Goal: Information Seeking & Learning: Learn about a topic

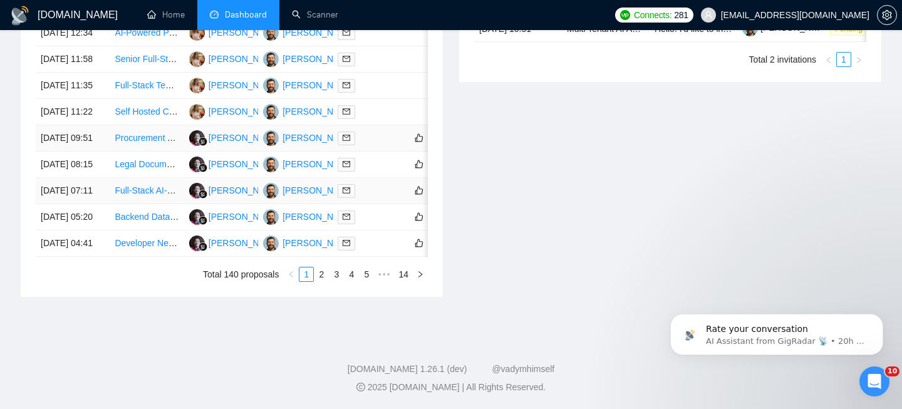
scroll to position [670, 0]
click at [338, 282] on li "3" at bounding box center [336, 274] width 15 height 15
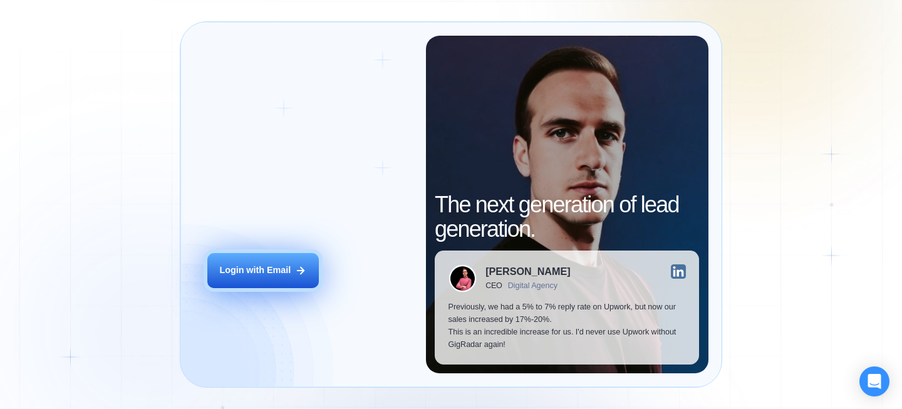
click at [250, 261] on button "Login with Email" at bounding box center [262, 270] width 111 height 35
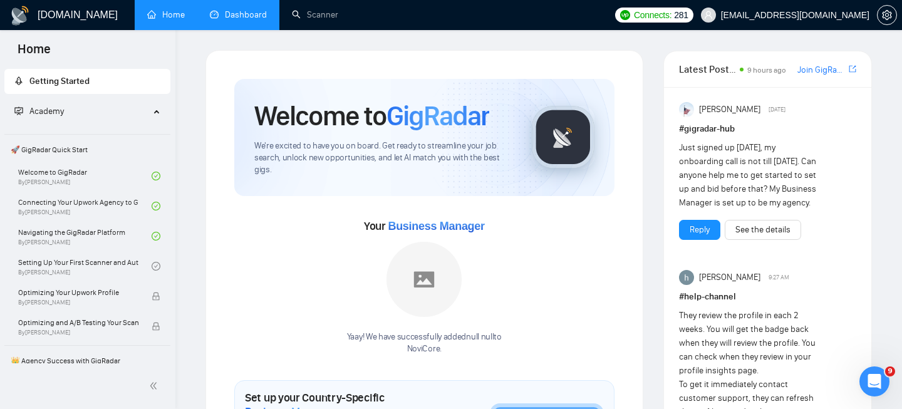
click at [231, 9] on link "Dashboard" at bounding box center [238, 14] width 57 height 11
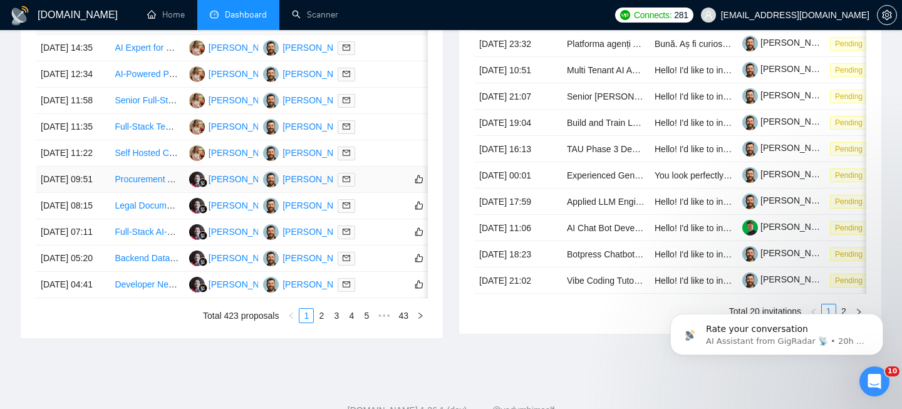
scroll to position [717, 0]
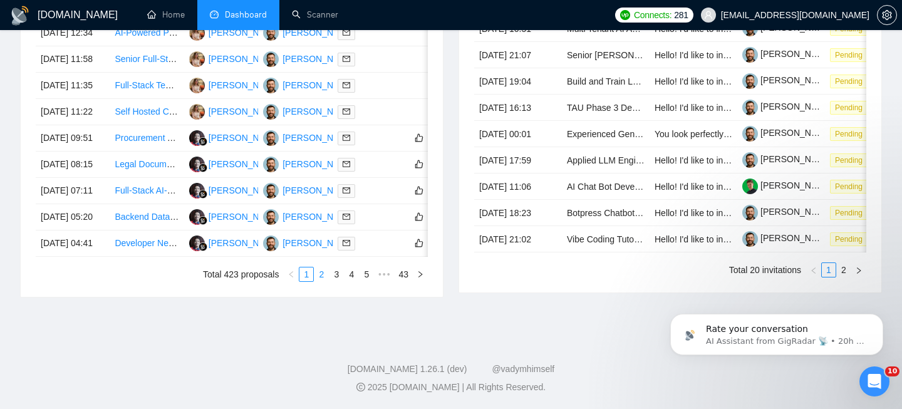
click at [318, 277] on link "2" at bounding box center [321, 274] width 14 height 14
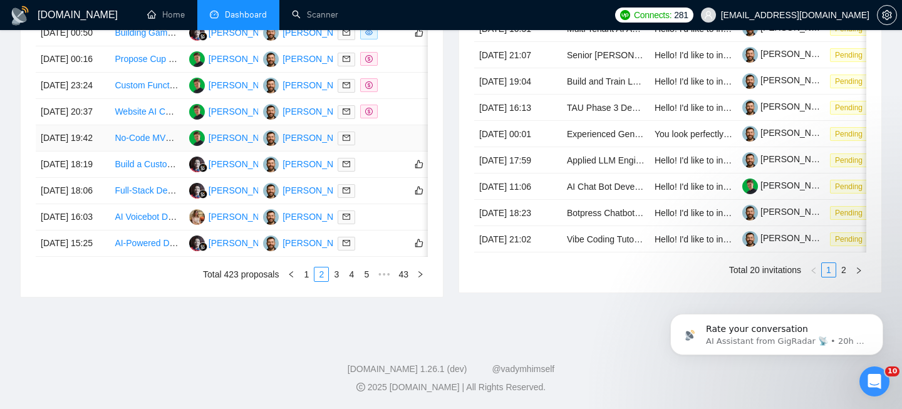
scroll to position [632, 0]
click at [338, 282] on li "3" at bounding box center [336, 274] width 15 height 15
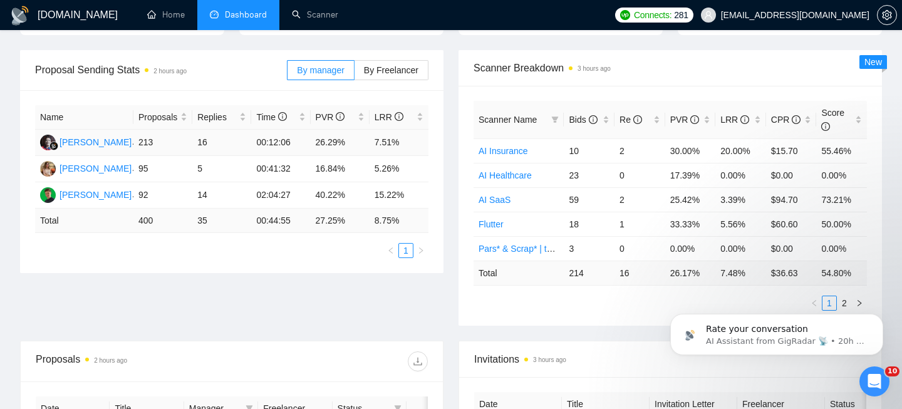
scroll to position [0, 0]
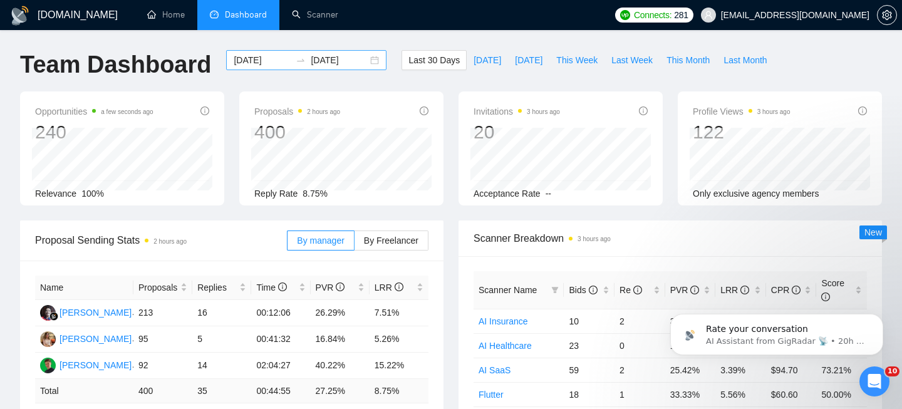
click at [373, 61] on div "[DATE] [DATE]" at bounding box center [306, 60] width 160 height 20
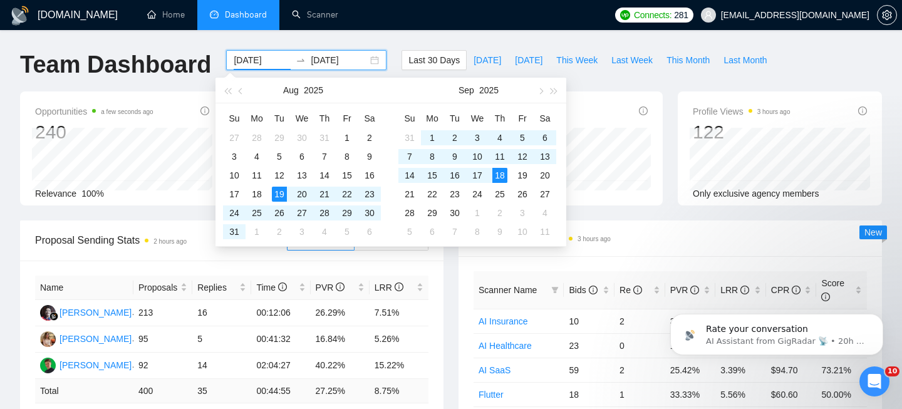
click at [369, 61] on div "[DATE] [DATE]" at bounding box center [306, 60] width 160 height 20
click at [253, 63] on input "[DATE]" at bounding box center [262, 60] width 57 height 14
type input "[DATE]"
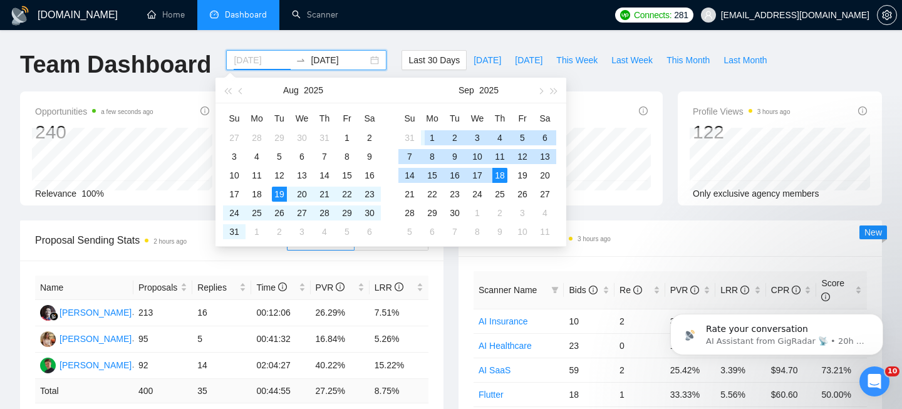
click at [435, 137] on div "1" at bounding box center [432, 137] width 15 height 15
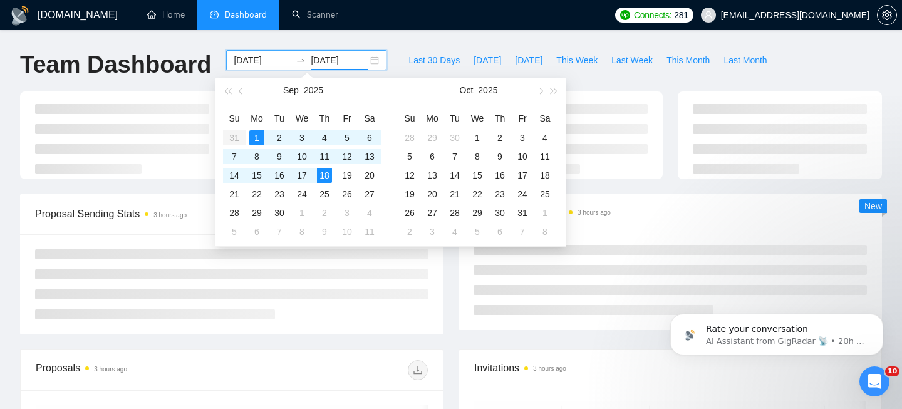
type input "[DATE]"
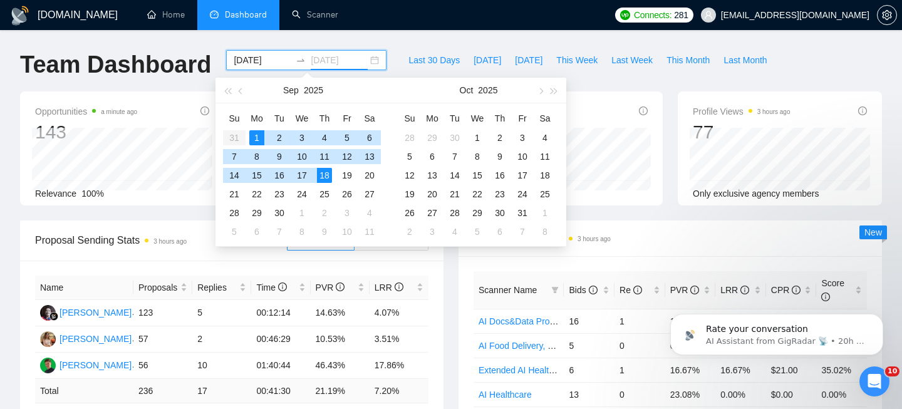
click at [326, 176] on div "18" at bounding box center [324, 175] width 15 height 15
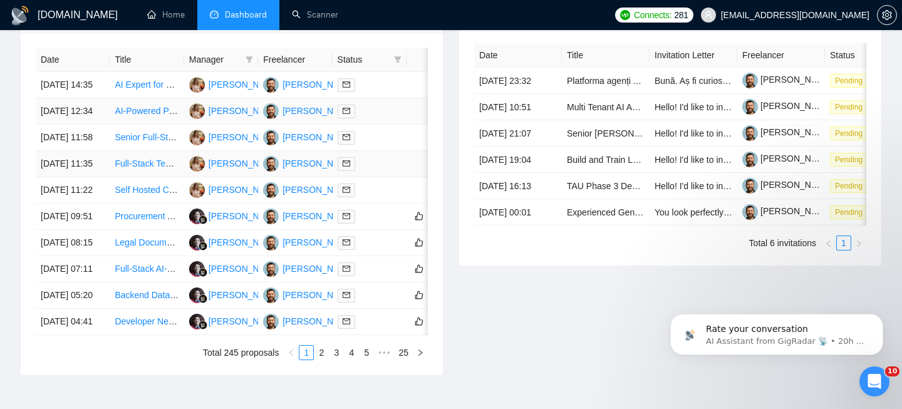
scroll to position [521, 0]
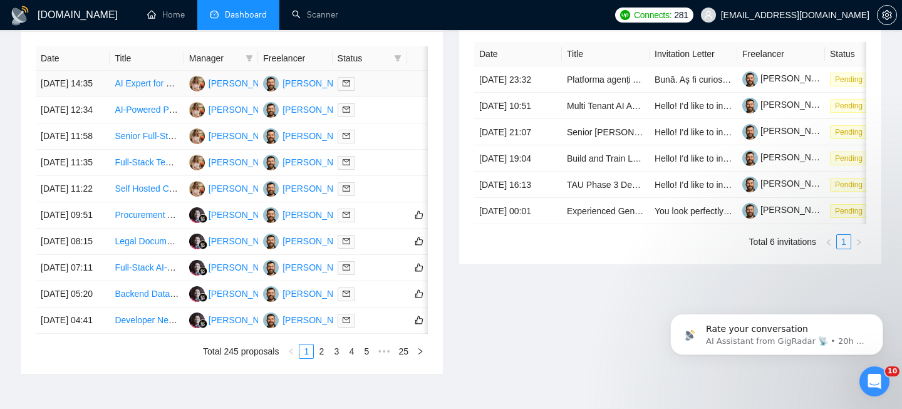
click at [99, 90] on td "[DATE] 14:35" at bounding box center [73, 84] width 74 height 26
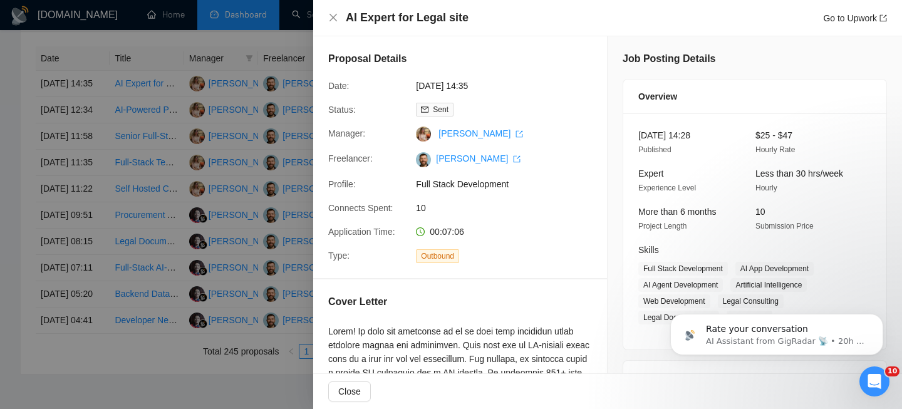
click at [339, 18] on div "AI Expert for Legal site Go to Upwork" at bounding box center [607, 18] width 559 height 16
click at [338, 18] on icon "close" at bounding box center [333, 18] width 10 height 10
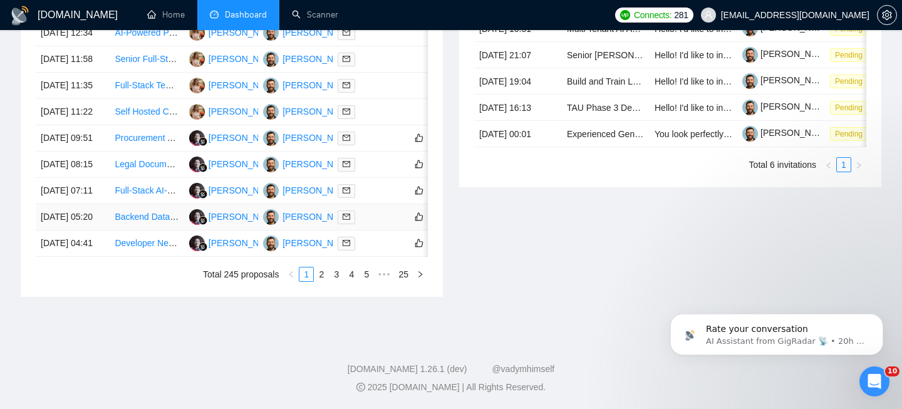
scroll to position [686, 0]
click at [321, 281] on link "2" at bounding box center [321, 274] width 14 height 14
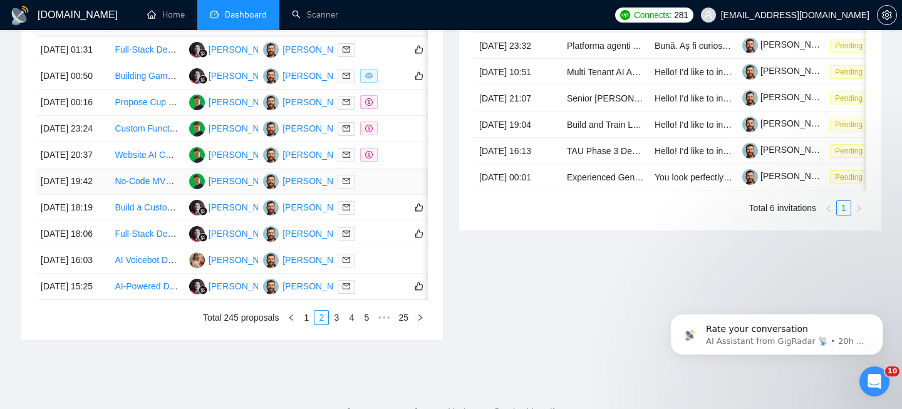
scroll to position [553, 0]
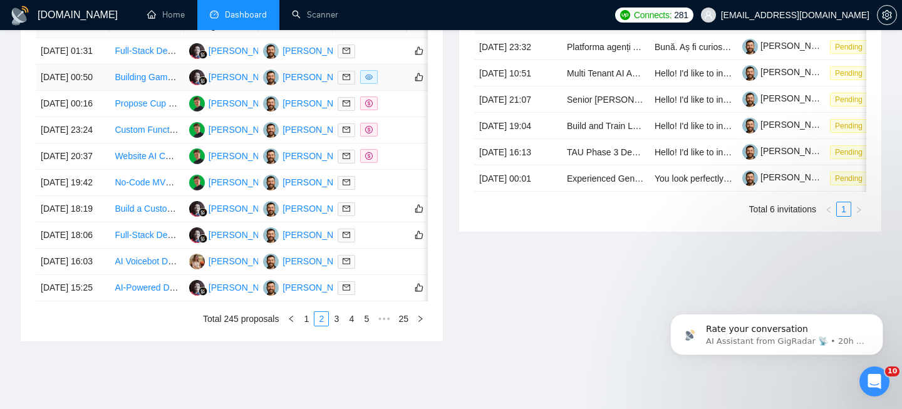
click at [101, 91] on td "[DATE] 00:50" at bounding box center [73, 78] width 74 height 26
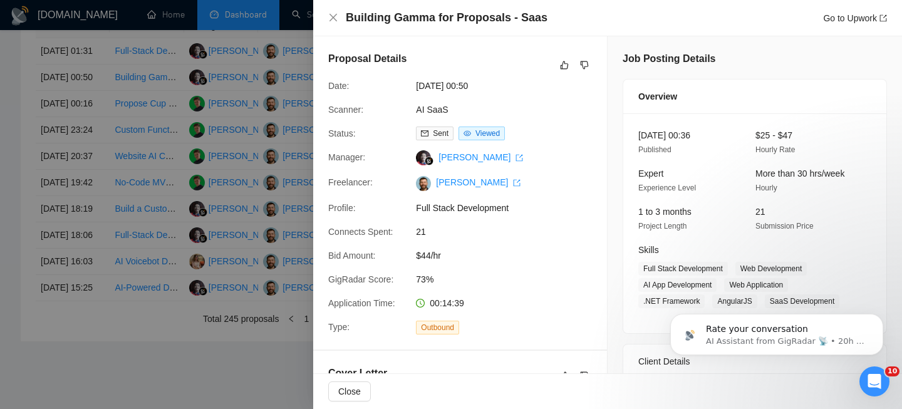
click at [391, 19] on h4 "Building Gamma for Proposals - Saas" at bounding box center [447, 18] width 202 height 16
copy h4 "Building Gamma for Proposals - Saas"
click at [332, 17] on icon "close" at bounding box center [333, 18] width 8 height 8
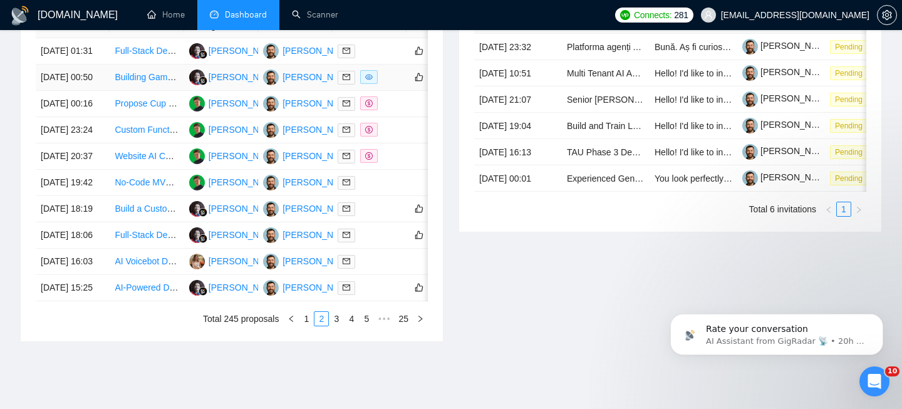
click at [100, 91] on td "[DATE] 00:50" at bounding box center [73, 78] width 74 height 26
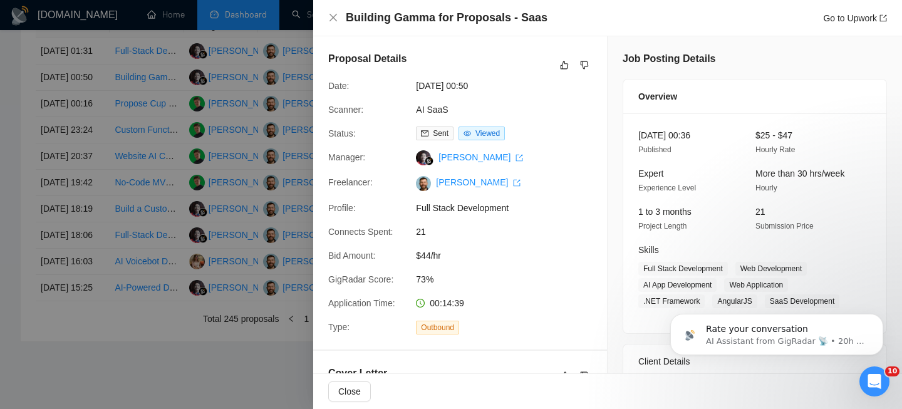
click at [385, 9] on div "Building Gamma for Proposals - Saas Go to Upwork" at bounding box center [607, 18] width 589 height 36
copy h4 "Building Gamma for Proposals - Saas"
click at [330, 16] on icon "close" at bounding box center [333, 18] width 10 height 10
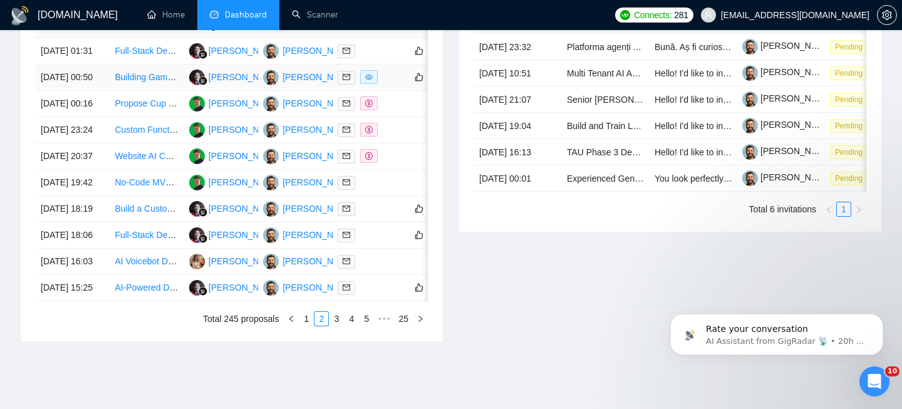
click at [99, 85] on td "[DATE] 00:50" at bounding box center [73, 78] width 74 height 26
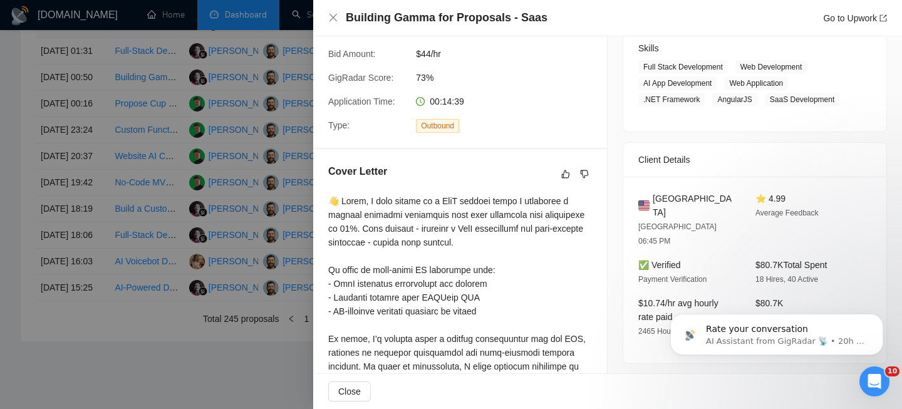
scroll to position [202, 0]
click at [684, 197] on span "[GEOGRAPHIC_DATA]" at bounding box center [694, 205] width 83 height 28
copy span "[GEOGRAPHIC_DATA]"
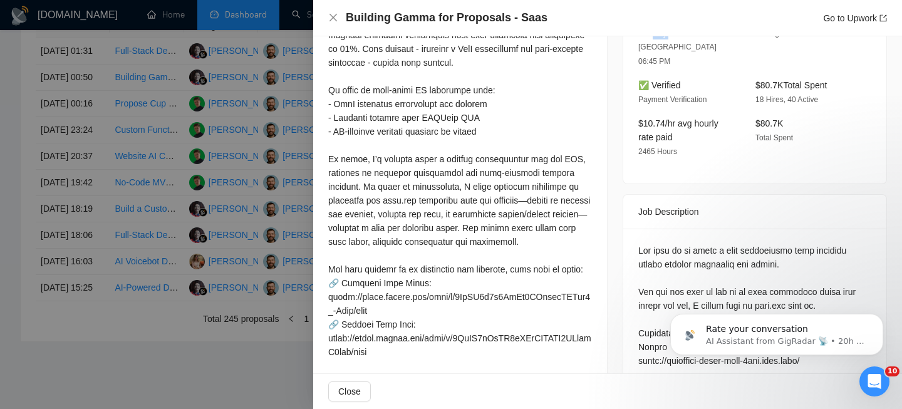
scroll to position [383, 0]
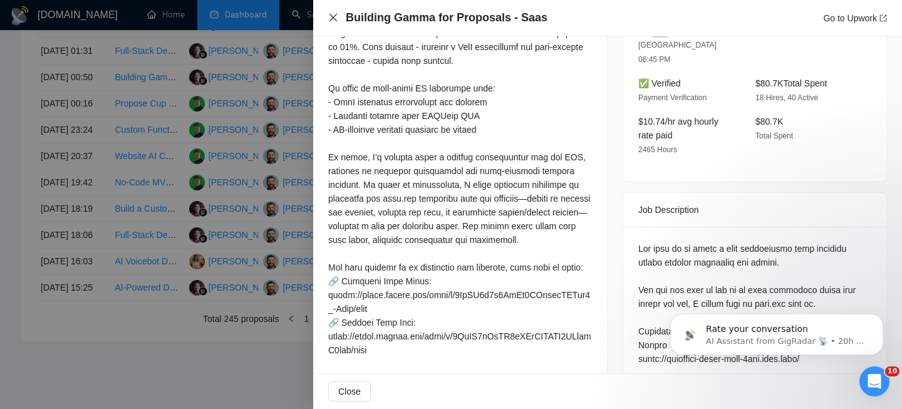
click at [328, 16] on icon "close" at bounding box center [333, 18] width 10 height 10
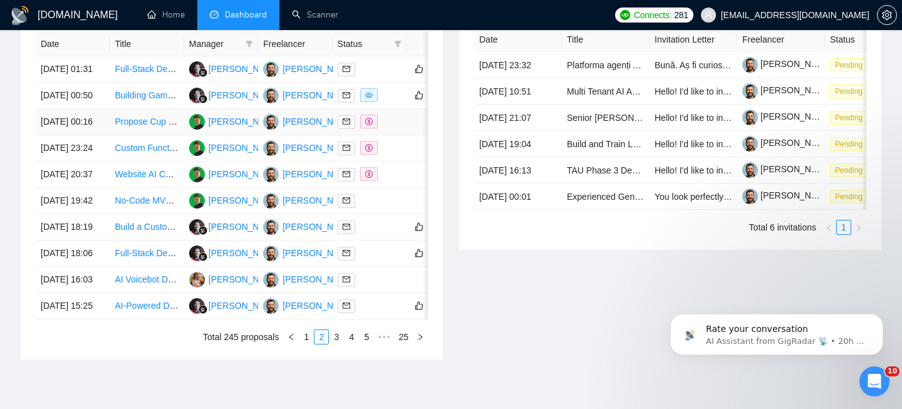
scroll to position [513, 0]
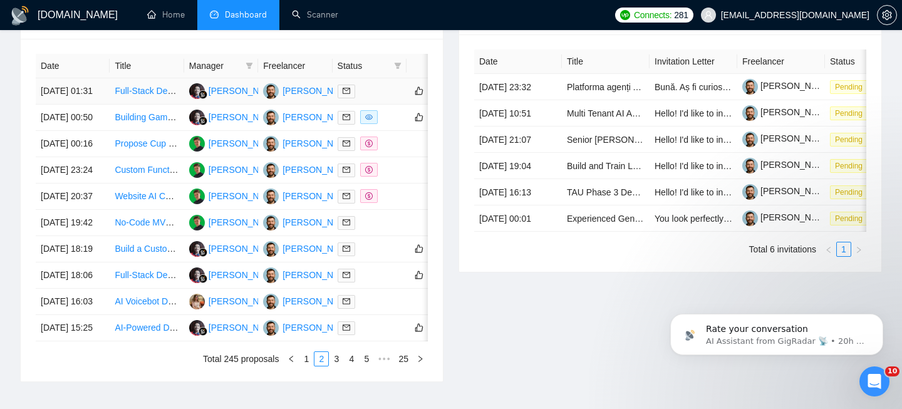
click at [105, 105] on td "[DATE] 01:31" at bounding box center [73, 91] width 74 height 26
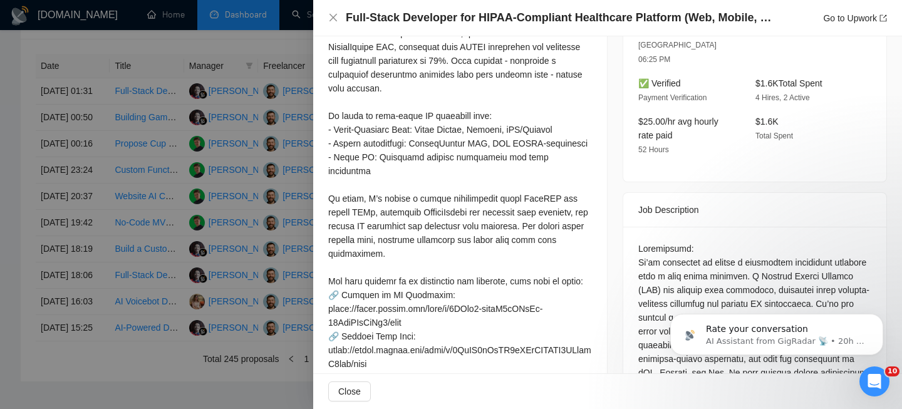
click at [368, 21] on h4 "Full-Stack Developer for HIPAA-Compliant Healthcare Platform (Web, Mobile, EHR,…" at bounding box center [562, 18] width 432 height 16
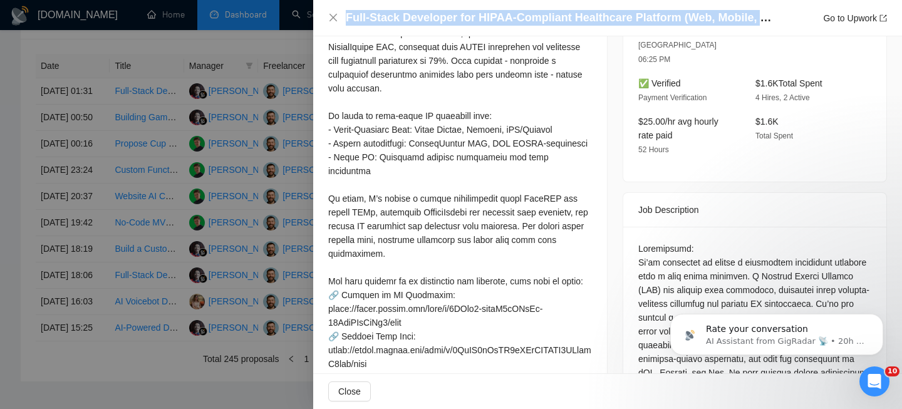
click at [368, 21] on h4 "Full-Stack Developer for HIPAA-Compliant Healthcare Platform (Web, Mobile, EHR,…" at bounding box center [562, 18] width 432 height 16
copy h4 "Full-Stack Developer for HIPAA-Compliant Healthcare Platform (Web, Mobile, EHR,…"
click at [331, 16] on icon "close" at bounding box center [333, 18] width 8 height 8
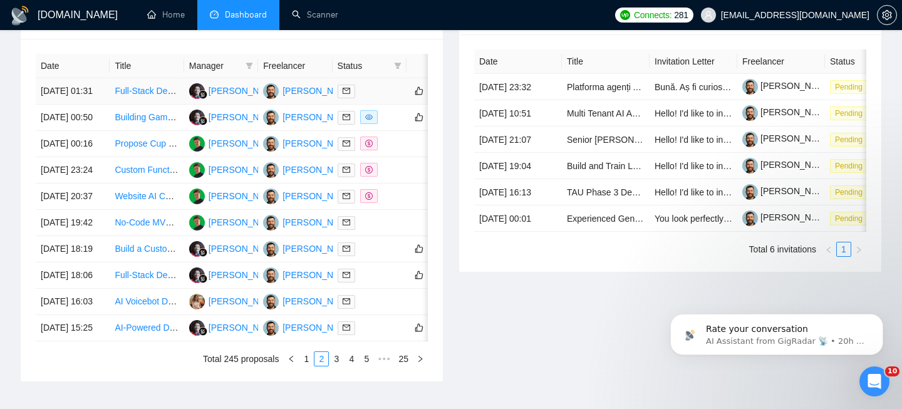
click at [101, 100] on td "[DATE] 01:31" at bounding box center [73, 91] width 74 height 26
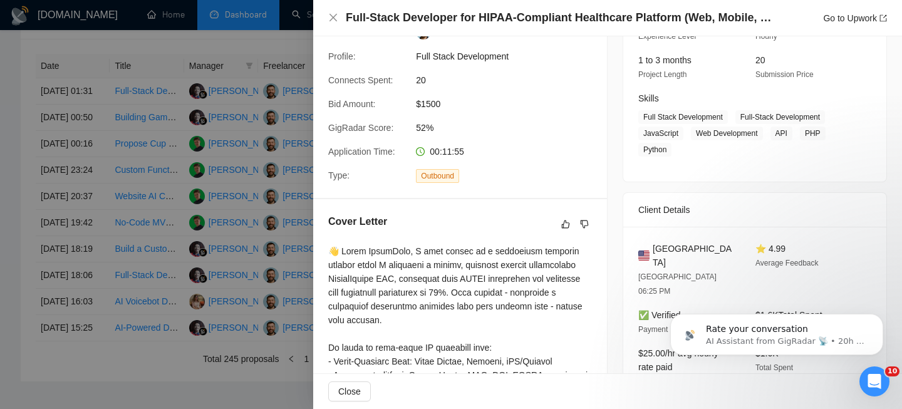
scroll to position [195, 0]
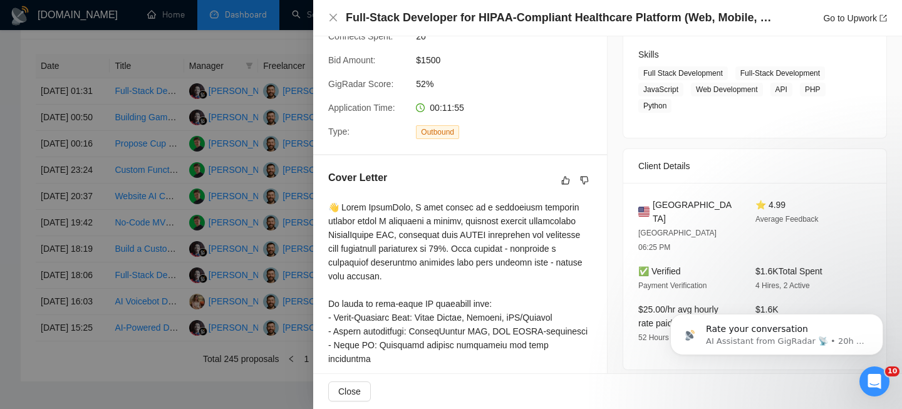
click at [690, 210] on span "[GEOGRAPHIC_DATA]" at bounding box center [694, 212] width 83 height 28
copy span "[GEOGRAPHIC_DATA]"
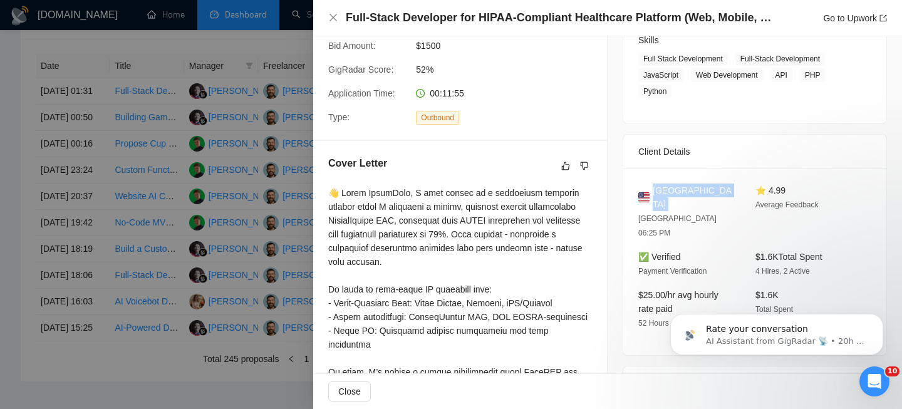
scroll to position [236, 0]
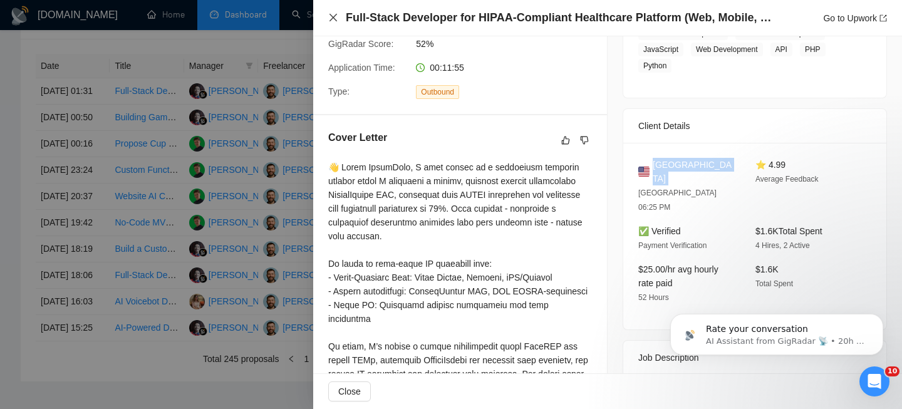
click at [336, 23] on icon "close" at bounding box center [333, 18] width 10 height 10
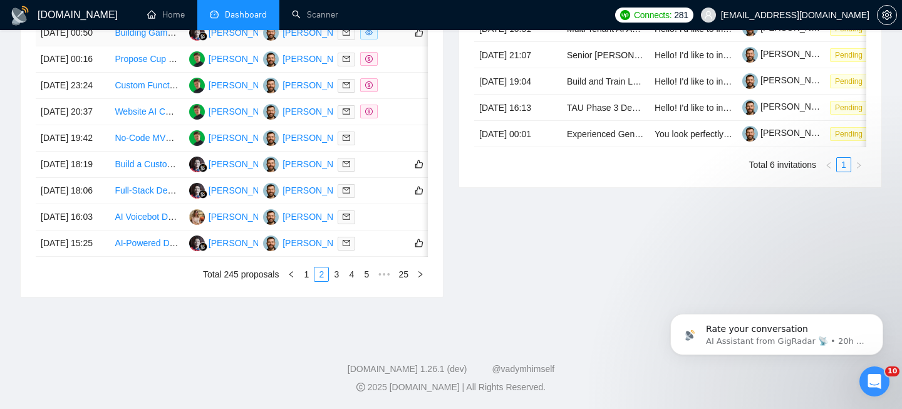
scroll to position [717, 0]
click at [303, 276] on link "1" at bounding box center [306, 274] width 14 height 14
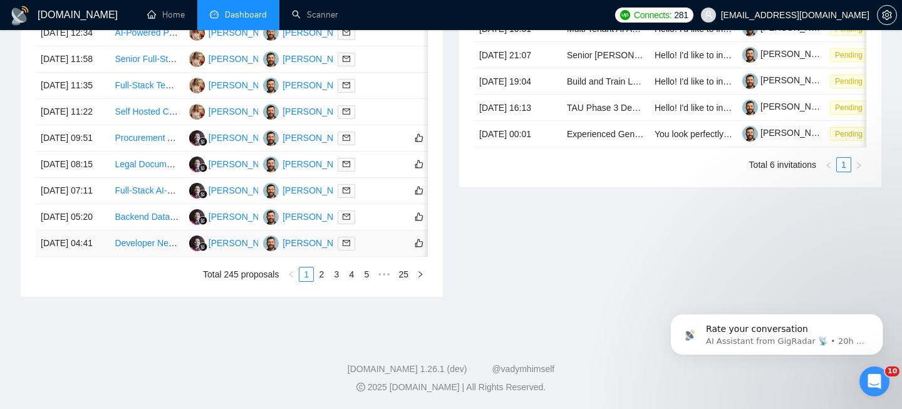
click at [96, 242] on td "[DATE] 04:41" at bounding box center [73, 244] width 74 height 26
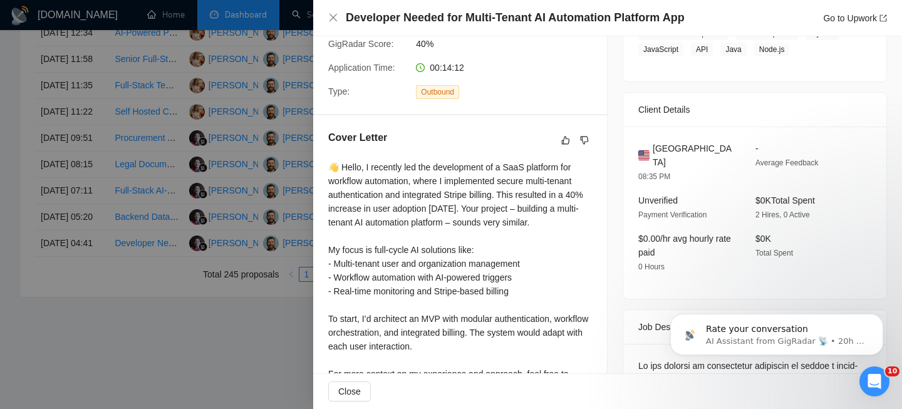
click at [477, 17] on h4 "Developer Needed for Multi-Tenant AI Automation Platform App" at bounding box center [515, 18] width 339 height 16
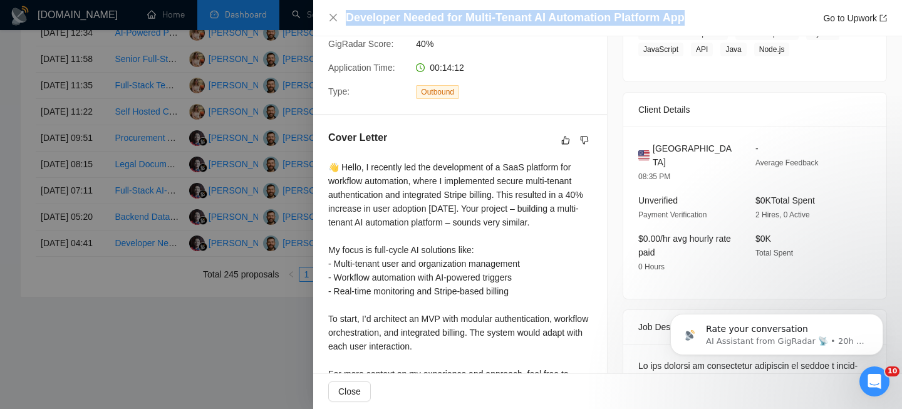
click at [477, 17] on h4 "Developer Needed for Multi-Tenant AI Automation Platform App" at bounding box center [515, 18] width 339 height 16
copy h4 "Developer Needed for Multi-Tenant AI Automation Platform App"
click at [331, 19] on icon "close" at bounding box center [333, 18] width 10 height 10
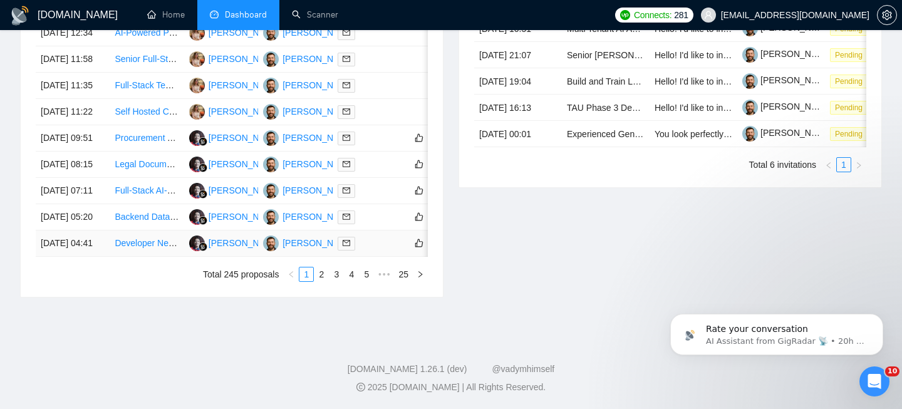
click at [90, 237] on td "[DATE] 04:41" at bounding box center [73, 244] width 74 height 26
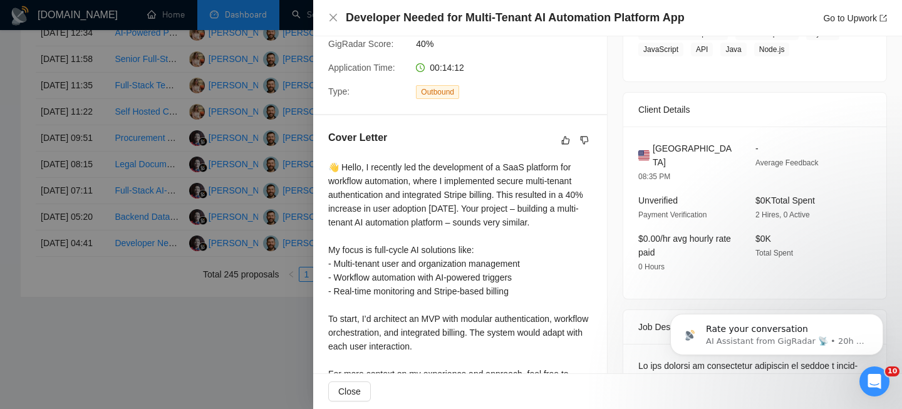
click at [677, 147] on span "[GEOGRAPHIC_DATA]" at bounding box center [694, 156] width 83 height 28
copy span "[GEOGRAPHIC_DATA]"
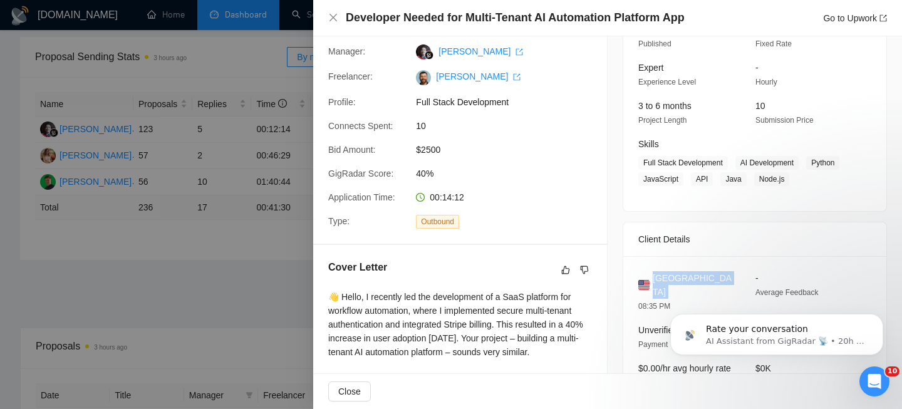
scroll to position [74, 0]
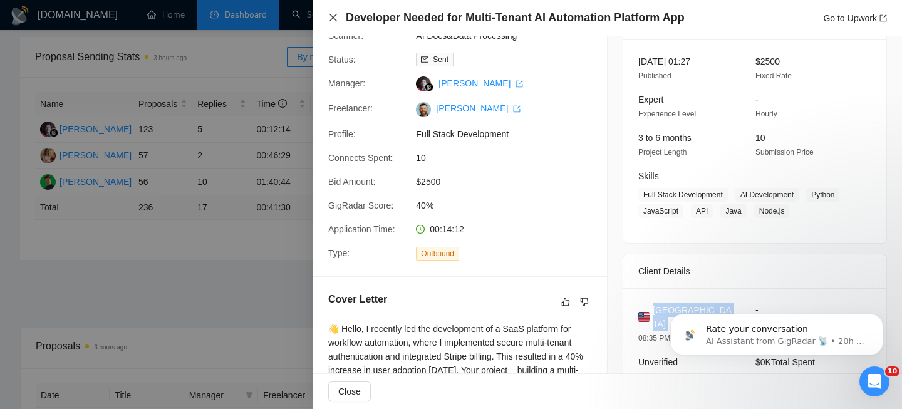
click at [336, 15] on icon "close" at bounding box center [333, 18] width 8 height 8
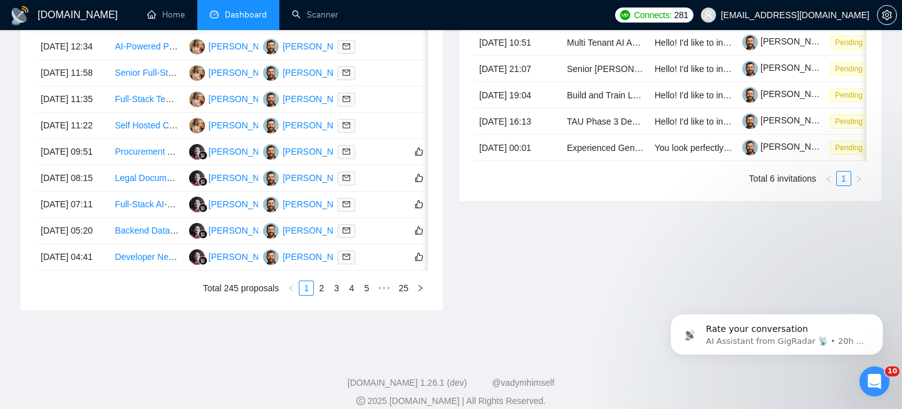
scroll to position [717, 0]
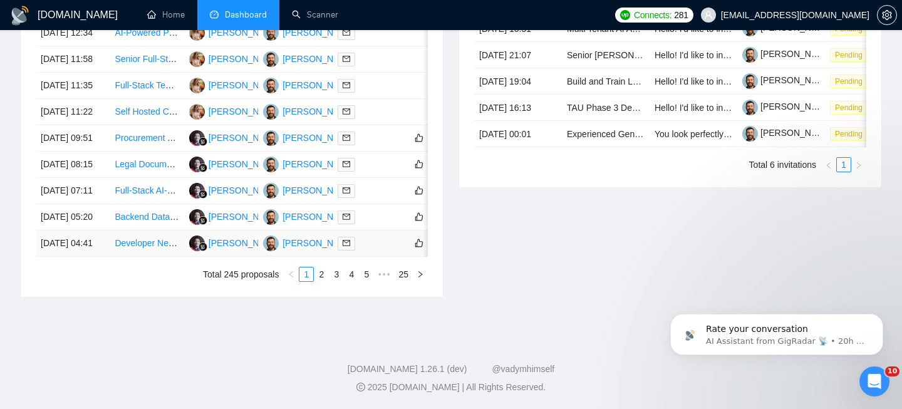
click at [97, 241] on td "[DATE] 04:41" at bounding box center [73, 244] width 74 height 26
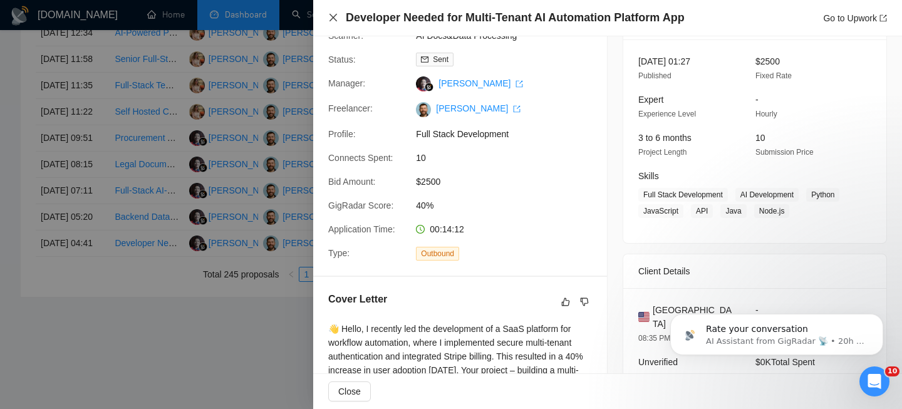
click at [332, 18] on icon "close" at bounding box center [333, 18] width 10 height 10
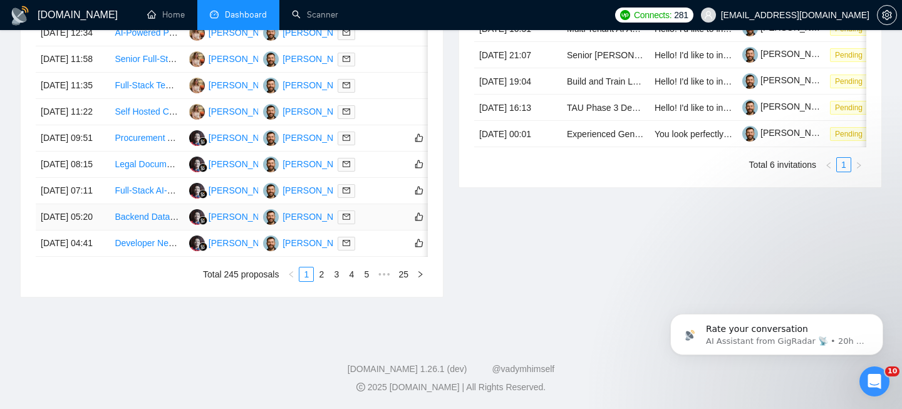
click at [95, 208] on td "[DATE] 05:20" at bounding box center [73, 217] width 74 height 26
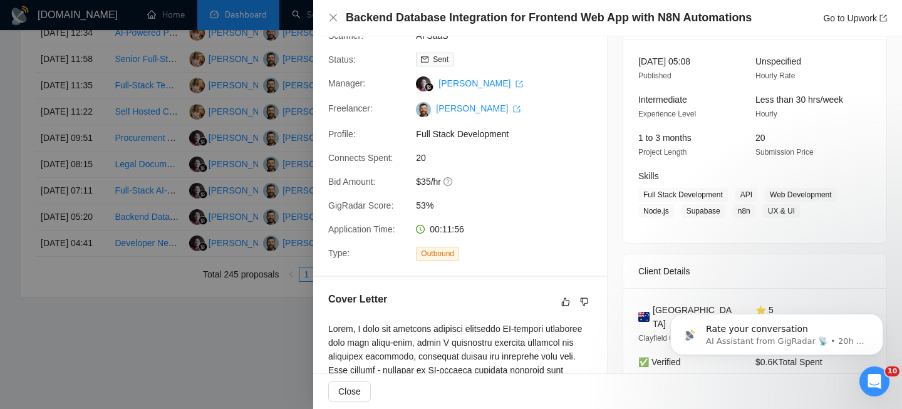
click at [506, 13] on h4 "Backend Database Integration for Frontend Web App with N8N Automations" at bounding box center [549, 18] width 406 height 16
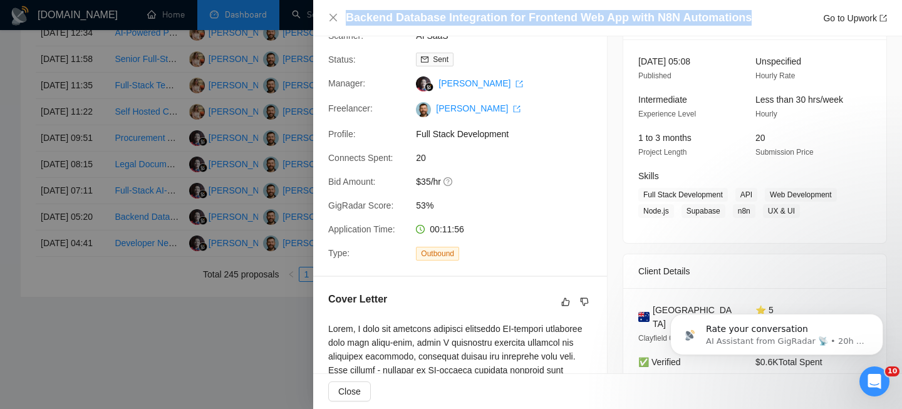
click at [506, 13] on h4 "Backend Database Integration for Frontend Web App with N8N Automations" at bounding box center [549, 18] width 406 height 16
copy h4 "Backend Database Integration for Frontend Web App with N8N Automations"
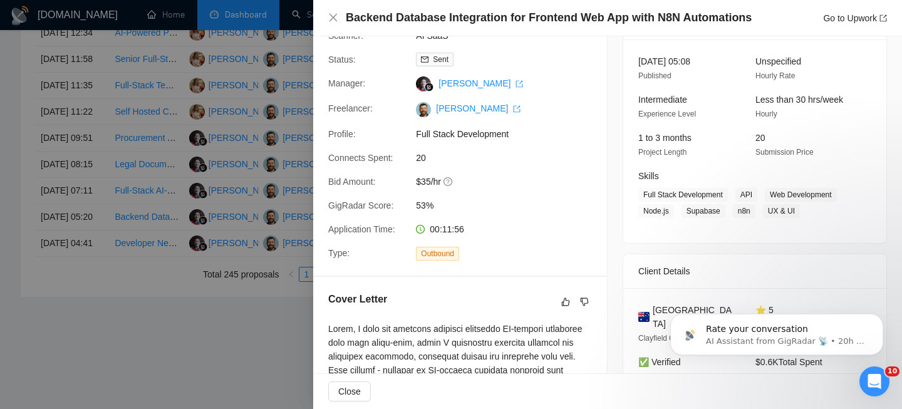
click at [329, 12] on div "Backend Database Integration for Frontend Web App with N8N Automations Go to Up…" at bounding box center [607, 18] width 559 height 16
click at [333, 21] on icon "close" at bounding box center [333, 18] width 10 height 10
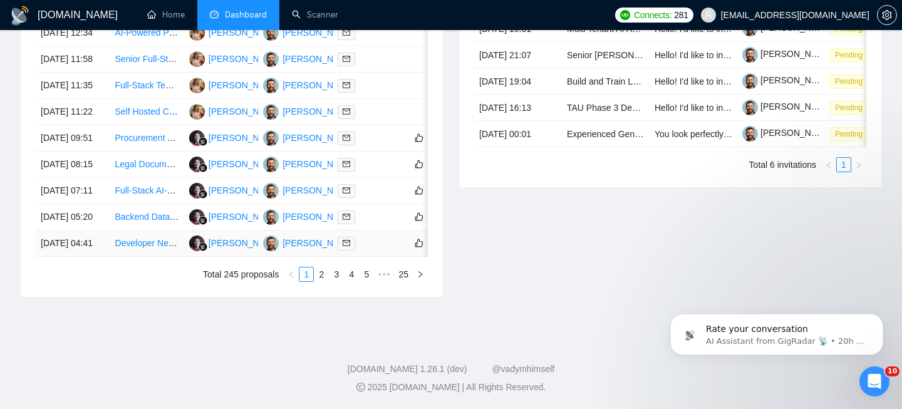
click at [103, 234] on td "[DATE] 04:41" at bounding box center [73, 244] width 74 height 26
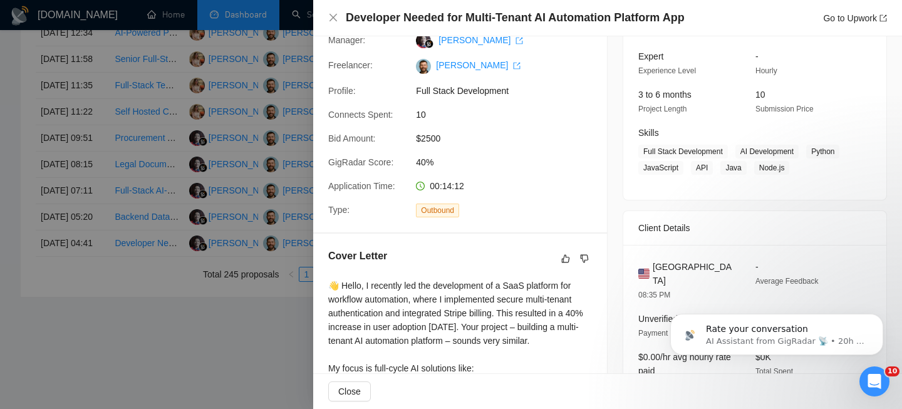
scroll to position [136, 0]
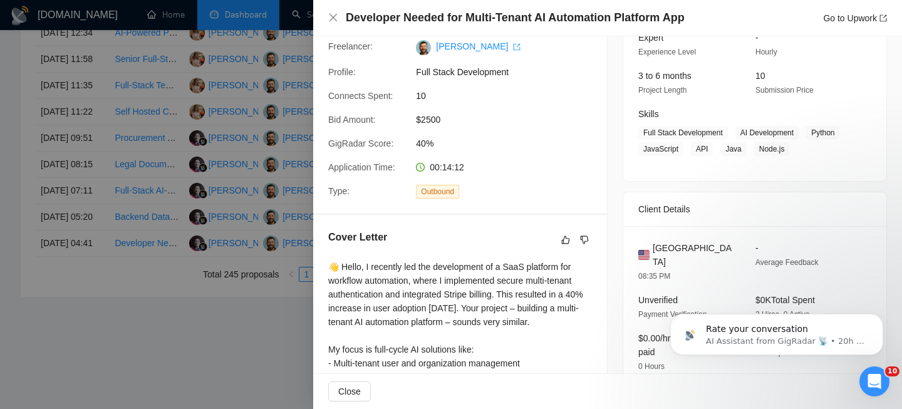
click at [676, 249] on span "[GEOGRAPHIC_DATA]" at bounding box center [694, 255] width 83 height 28
copy span "[GEOGRAPHIC_DATA]"
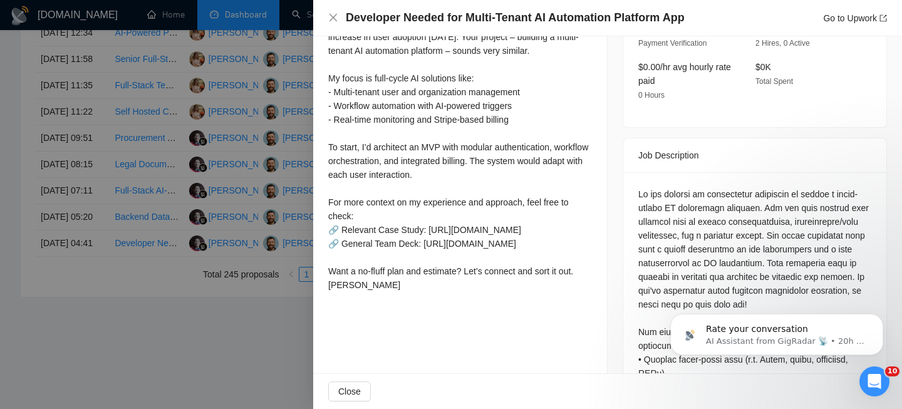
scroll to position [469, 0]
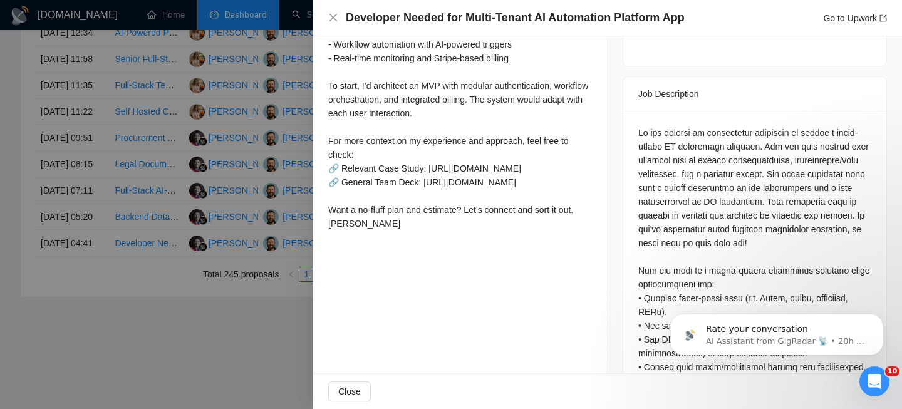
click at [328, 19] on div "Developer Needed for Multi-Tenant AI Automation Platform App Go to Upwork" at bounding box center [607, 18] width 589 height 36
click at [328, 19] on icon "close" at bounding box center [333, 18] width 10 height 10
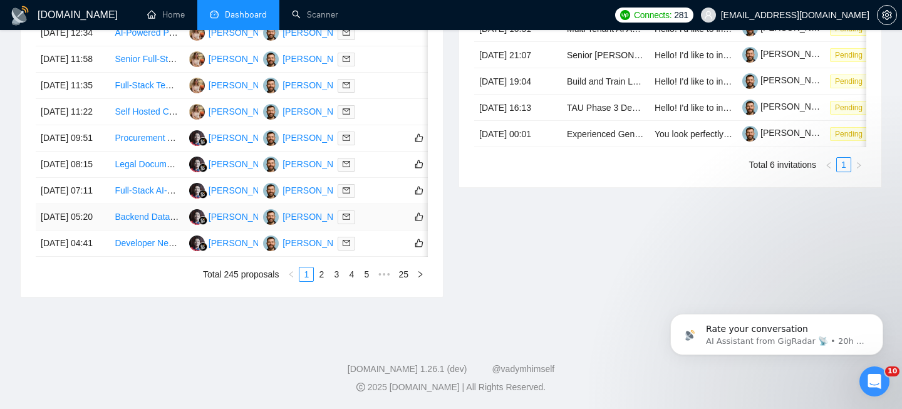
click at [78, 210] on td "[DATE] 05:20" at bounding box center [73, 217] width 74 height 26
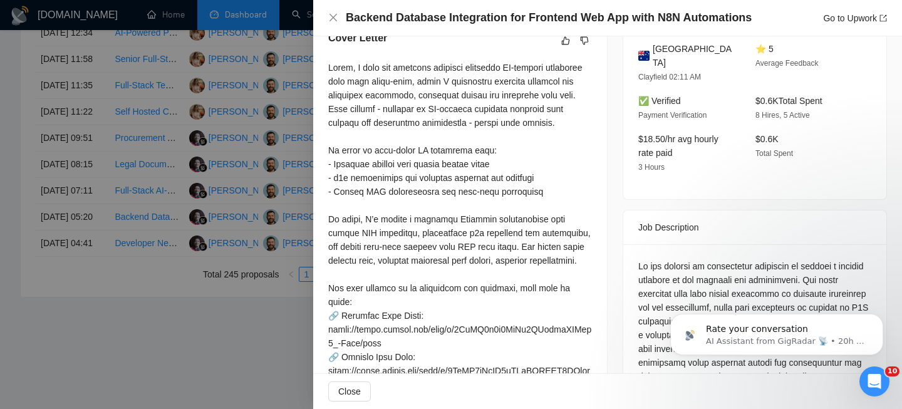
scroll to position [193, 0]
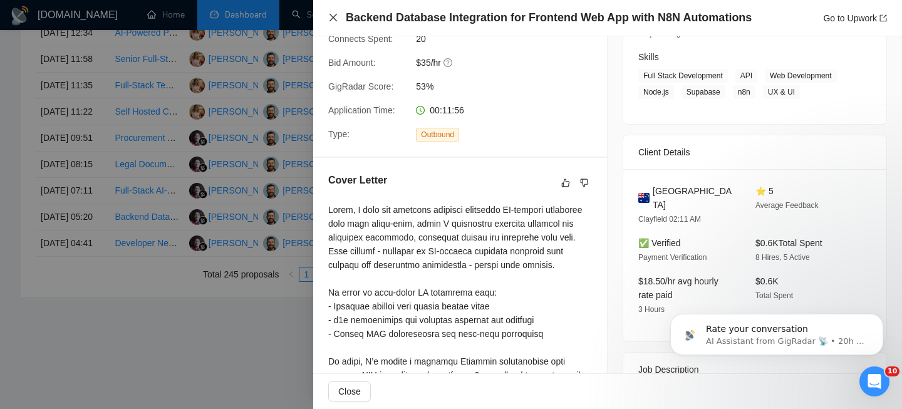
click at [330, 18] on icon "close" at bounding box center [333, 18] width 10 height 10
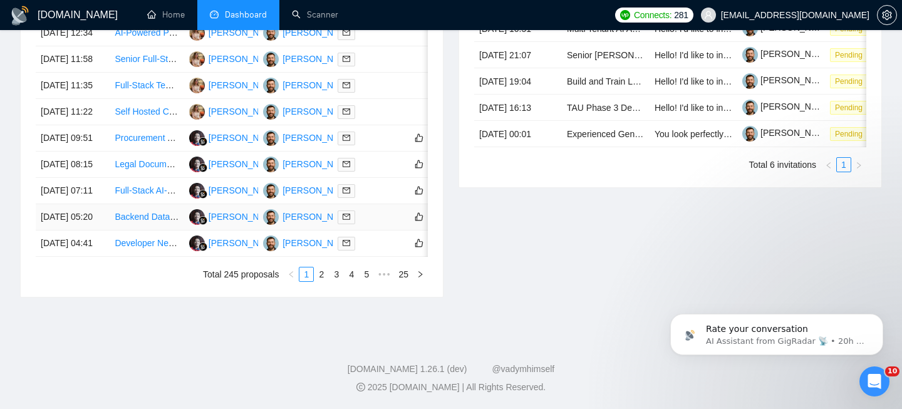
click at [101, 204] on td "[DATE] 05:20" at bounding box center [73, 217] width 74 height 26
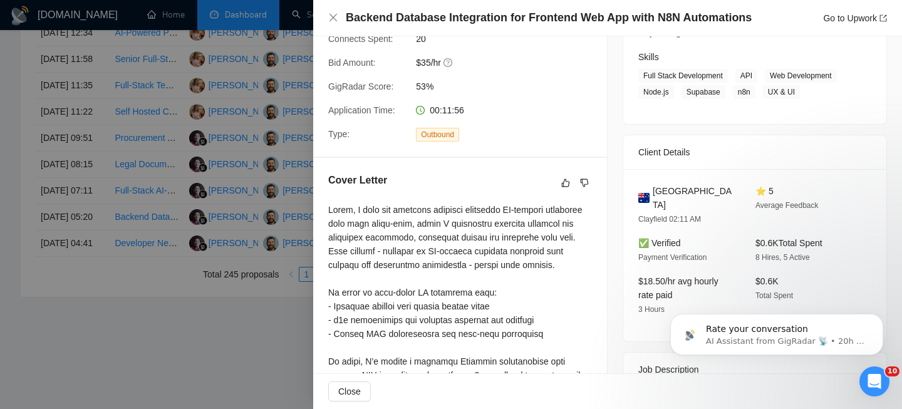
click at [666, 190] on span "[GEOGRAPHIC_DATA]" at bounding box center [694, 198] width 83 height 28
copy span "[GEOGRAPHIC_DATA]"
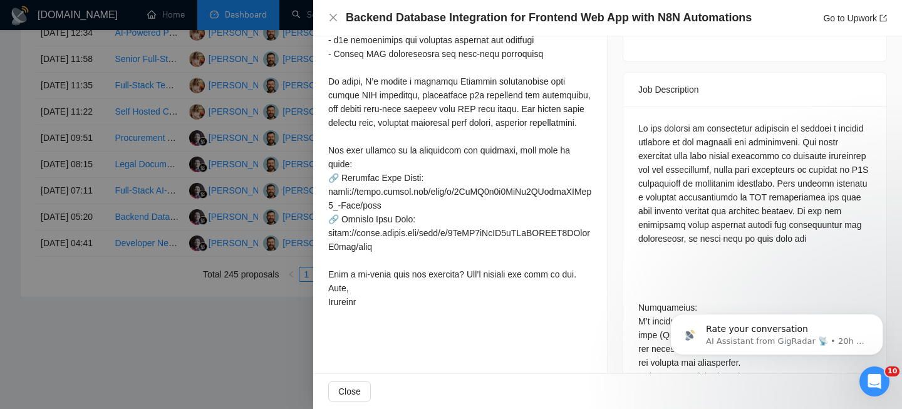
scroll to position [471, 0]
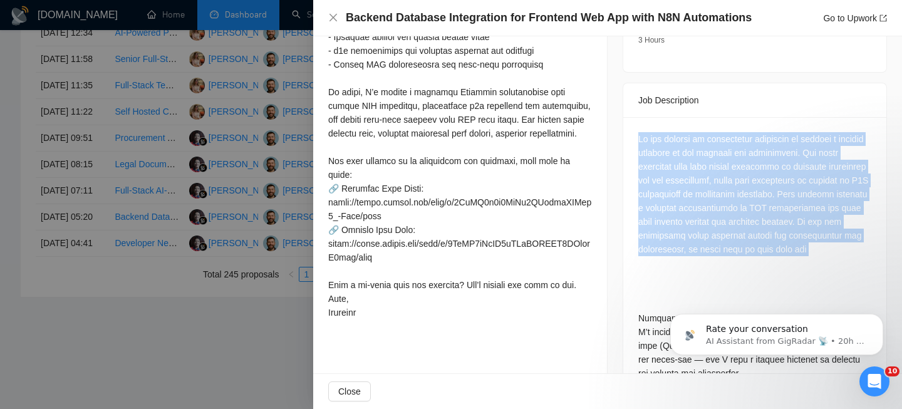
scroll to position [456, 0]
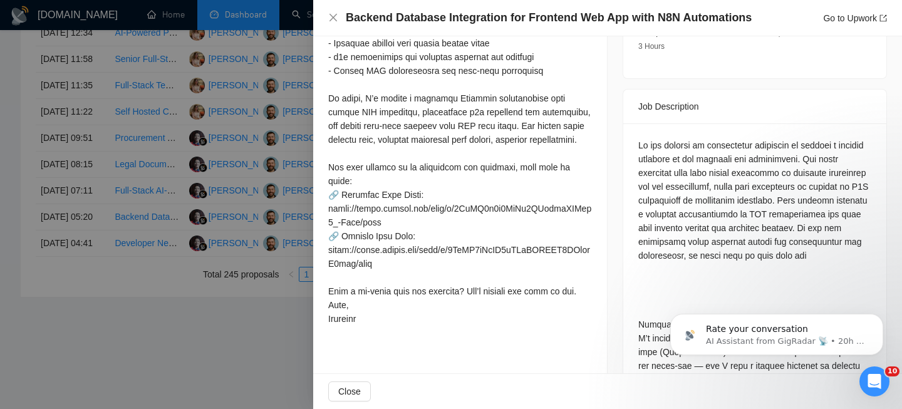
click at [554, 125] on div at bounding box center [460, 133] width 264 height 386
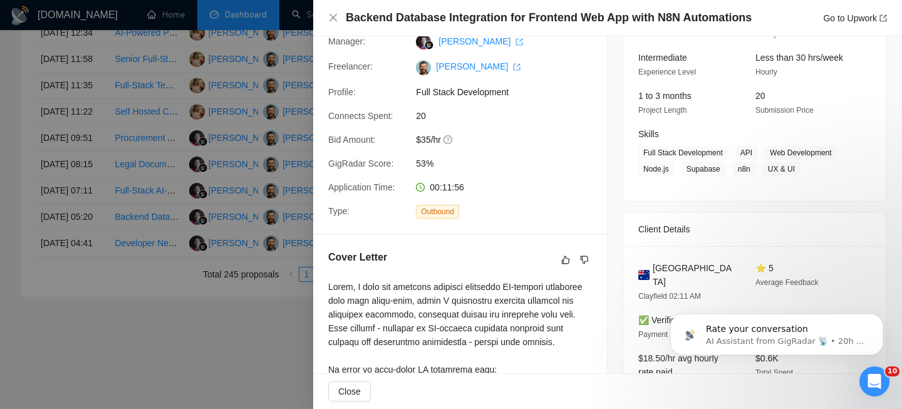
scroll to position [0, 0]
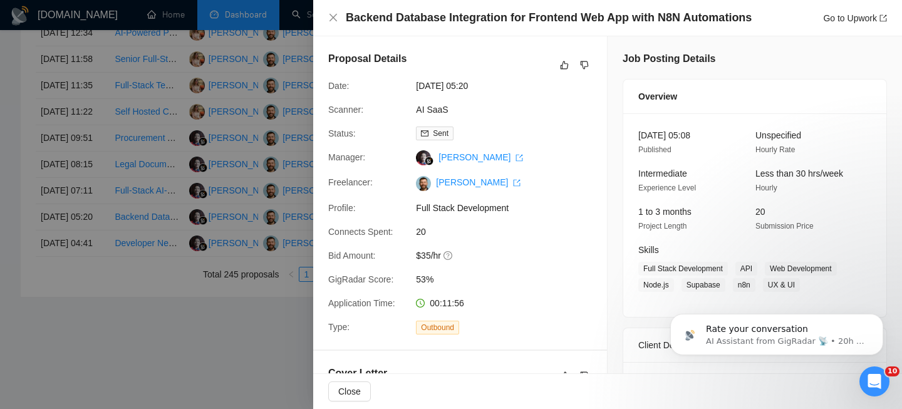
click at [333, 12] on div "Backend Database Integration for Frontend Web App with N8N Automations Go to Up…" at bounding box center [607, 18] width 559 height 16
click at [329, 21] on icon "close" at bounding box center [333, 18] width 8 height 8
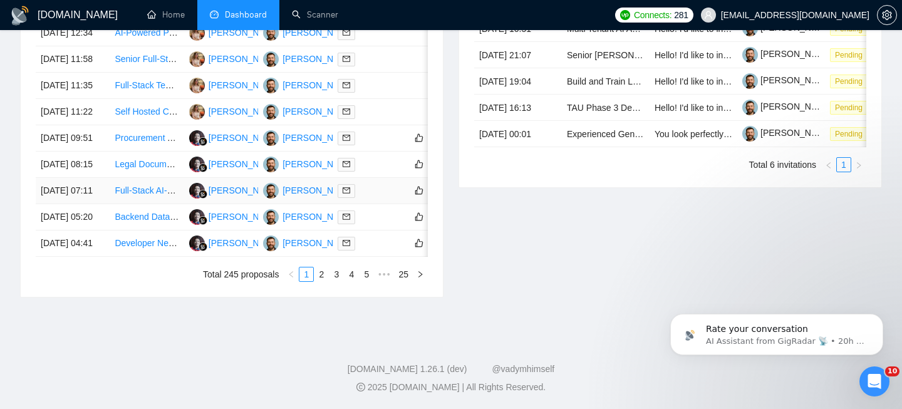
click at [91, 178] on td "[DATE] 07:11" at bounding box center [73, 191] width 74 height 26
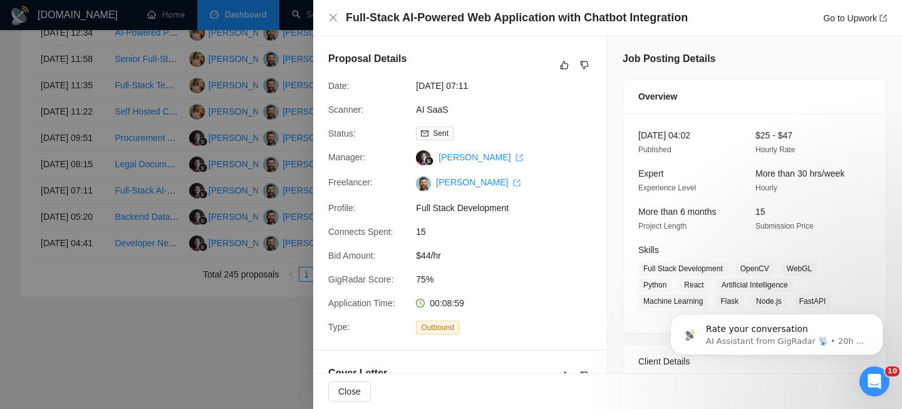
click at [466, 29] on div "Full-Stack AI-Powered Web Application with Chatbot Integration Go to Upwork" at bounding box center [607, 18] width 589 height 36
click at [462, 20] on h4 "Full-Stack AI-Powered Web Application with Chatbot Integration" at bounding box center [517, 18] width 342 height 16
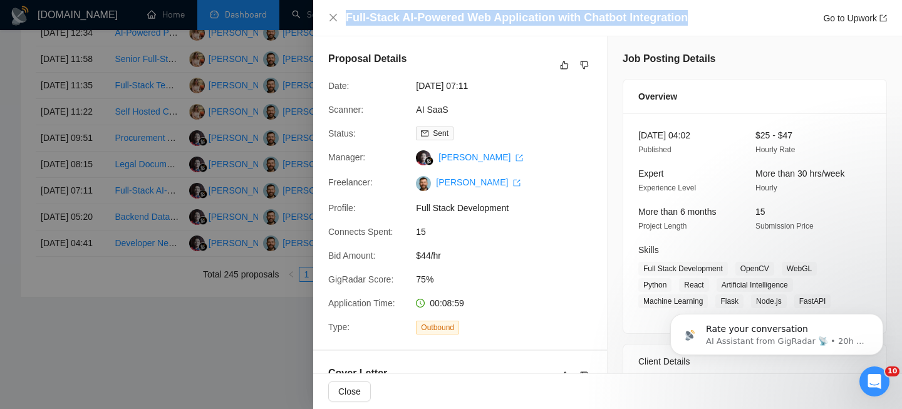
click at [462, 20] on h4 "Full-Stack AI-Powered Web Application with Chatbot Integration" at bounding box center [517, 18] width 342 height 16
click at [334, 15] on icon "close" at bounding box center [333, 18] width 10 height 10
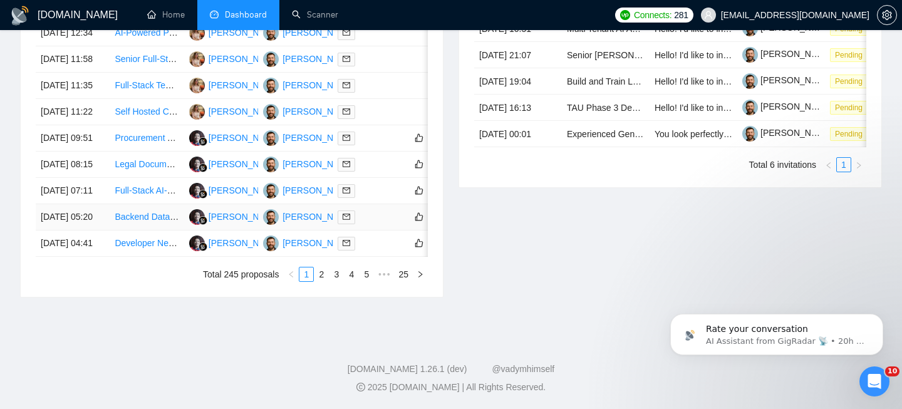
scroll to position [712, 0]
click at [90, 178] on td "[DATE] 07:11" at bounding box center [73, 191] width 74 height 26
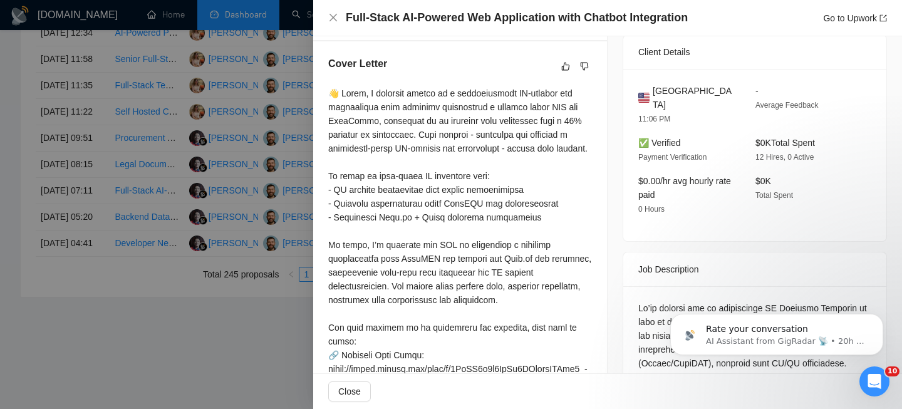
scroll to position [352, 0]
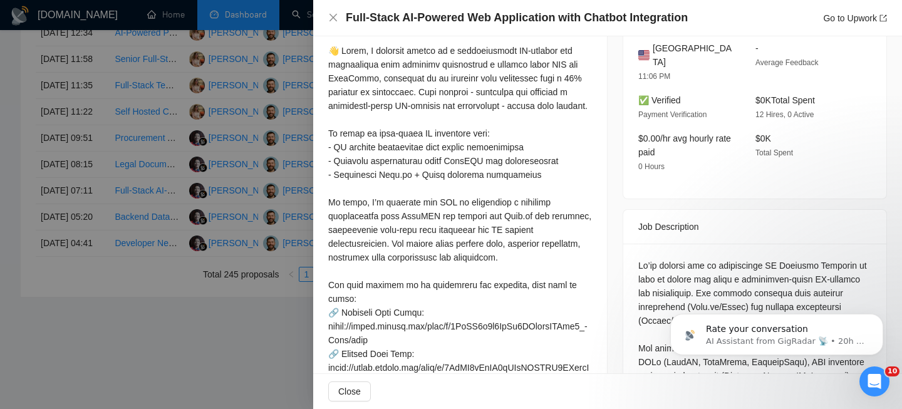
click at [685, 56] on div "[GEOGRAPHIC_DATA] 11:06 PM" at bounding box center [686, 62] width 107 height 42
click at [685, 46] on span "[GEOGRAPHIC_DATA]" at bounding box center [694, 55] width 83 height 28
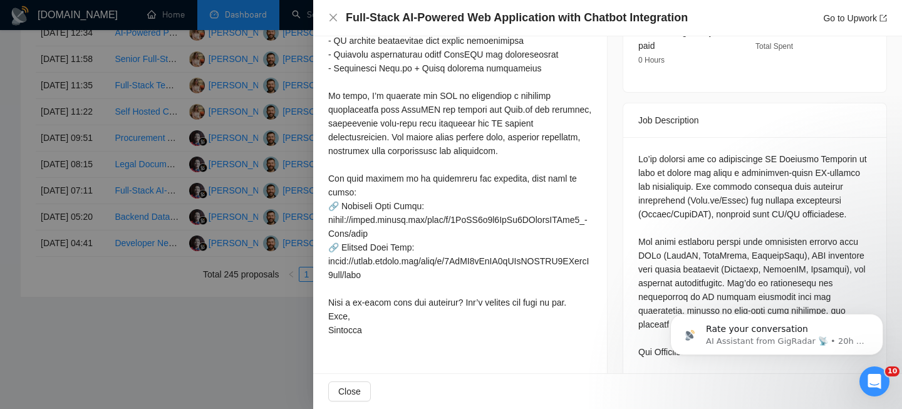
scroll to position [557, 0]
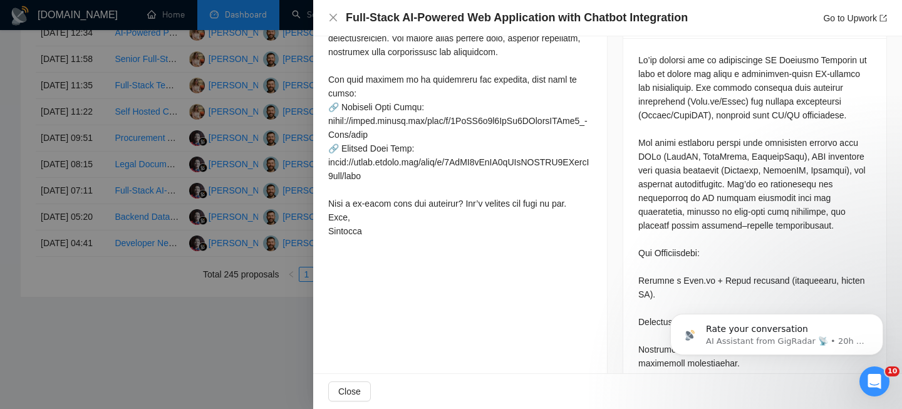
click at [708, 71] on div at bounding box center [754, 363] width 233 height 620
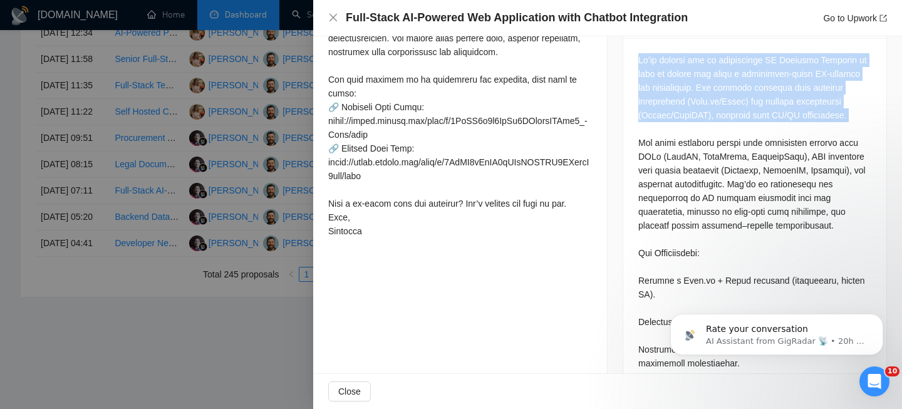
click at [708, 71] on div at bounding box center [754, 363] width 233 height 620
click at [701, 99] on div at bounding box center [754, 363] width 233 height 620
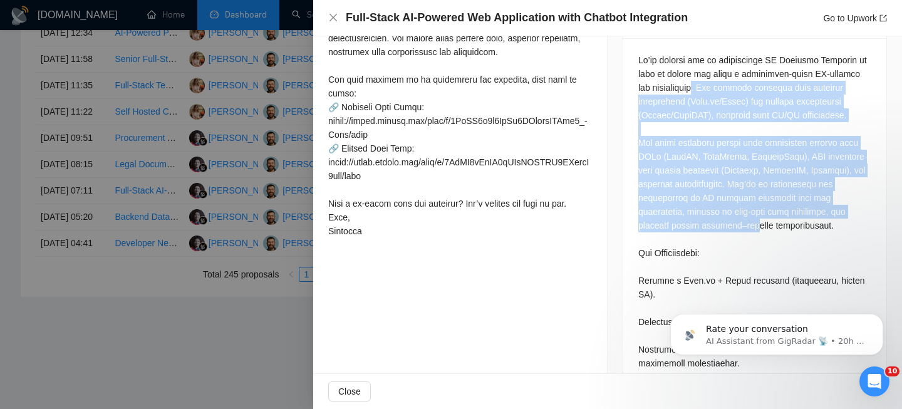
drag, startPoint x: 703, startPoint y: 75, endPoint x: 681, endPoint y: 216, distance: 142.6
click at [684, 215] on div at bounding box center [754, 363] width 233 height 620
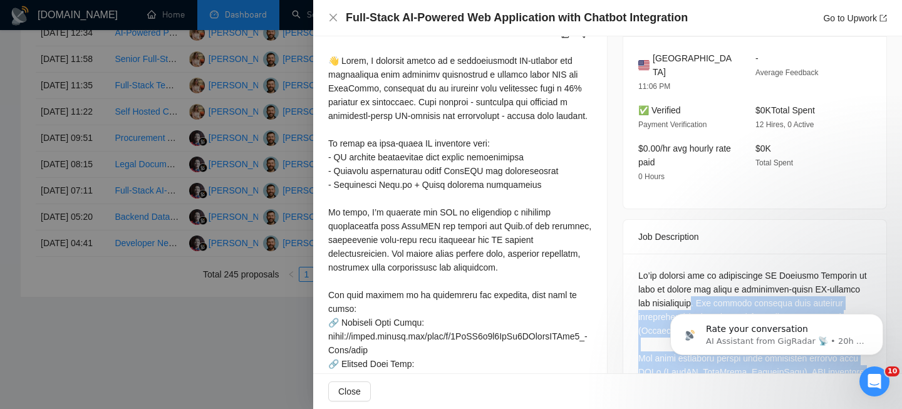
scroll to position [252, 0]
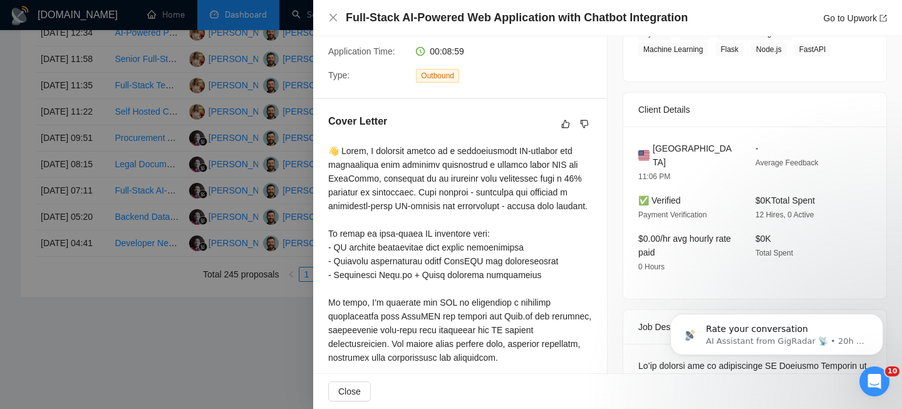
click at [686, 147] on span "[GEOGRAPHIC_DATA]" at bounding box center [694, 156] width 83 height 28
click at [334, 18] on icon "close" at bounding box center [333, 18] width 8 height 8
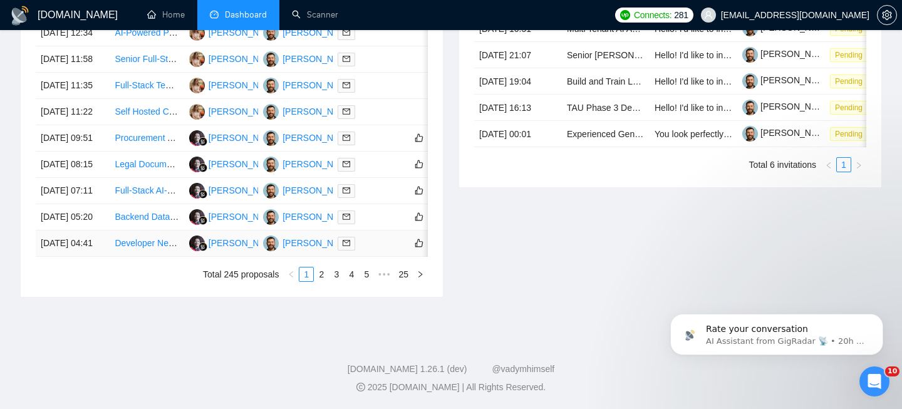
scroll to position [629, 0]
click at [93, 178] on td "[DATE] 08:15" at bounding box center [73, 165] width 74 height 26
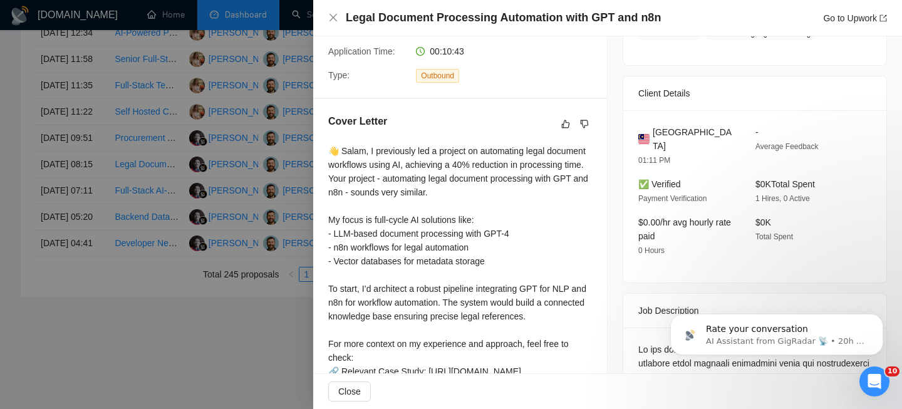
click at [421, 15] on h4 "Legal Document Processing Automation with GPT and n8n" at bounding box center [503, 18] width 315 height 16
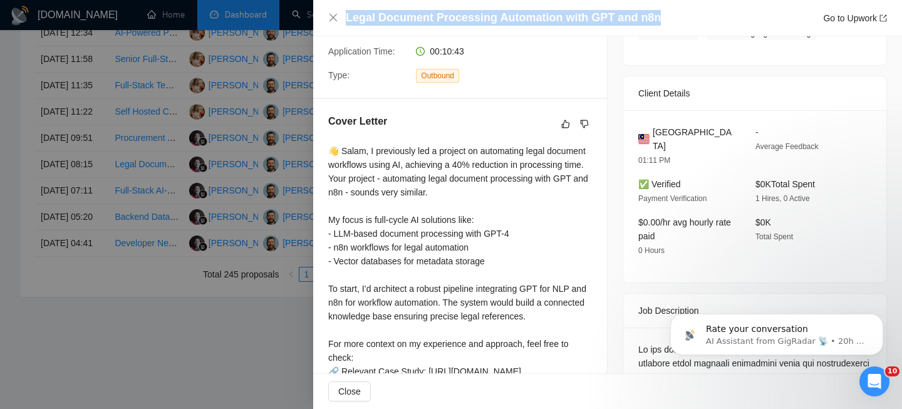
click at [421, 15] on h4 "Legal Document Processing Automation with GPT and n8n" at bounding box center [503, 18] width 315 height 16
click at [332, 14] on icon "close" at bounding box center [333, 18] width 10 height 10
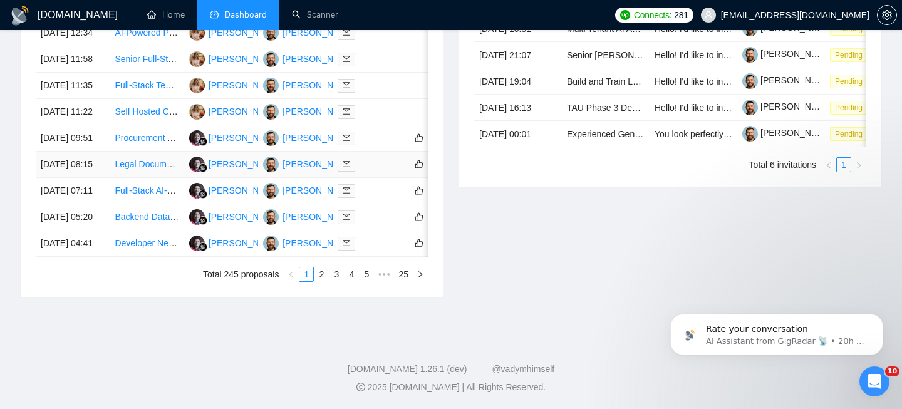
click at [104, 178] on td "[DATE] 08:15" at bounding box center [73, 165] width 74 height 26
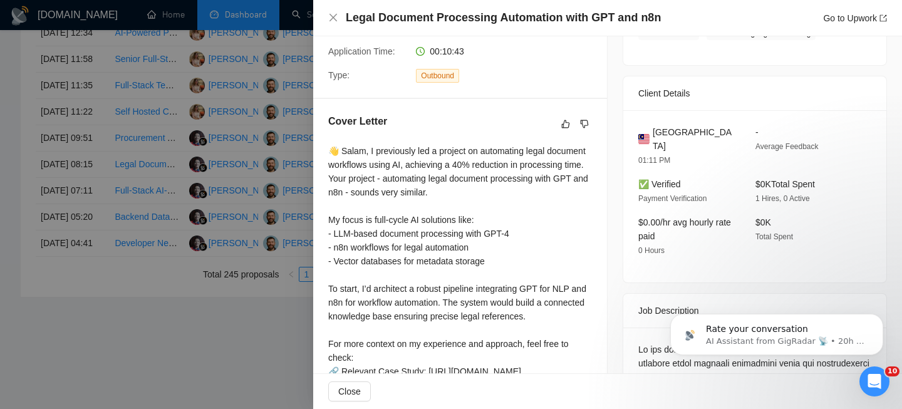
click at [686, 131] on span "[GEOGRAPHIC_DATA]" at bounding box center [694, 139] width 83 height 28
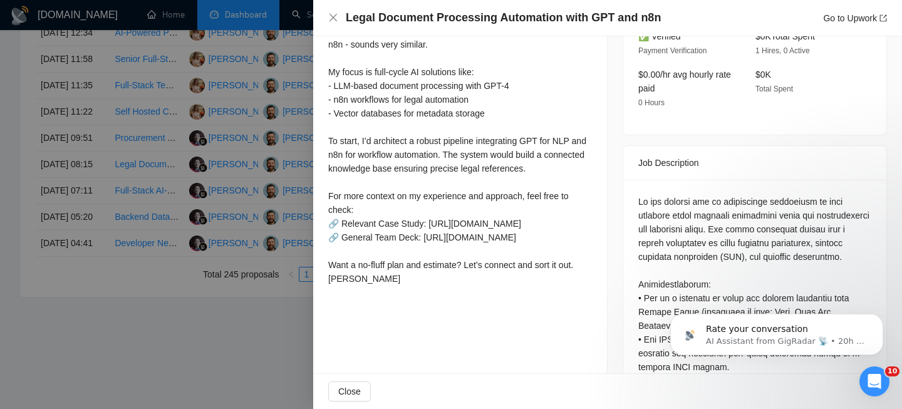
scroll to position [423, 0]
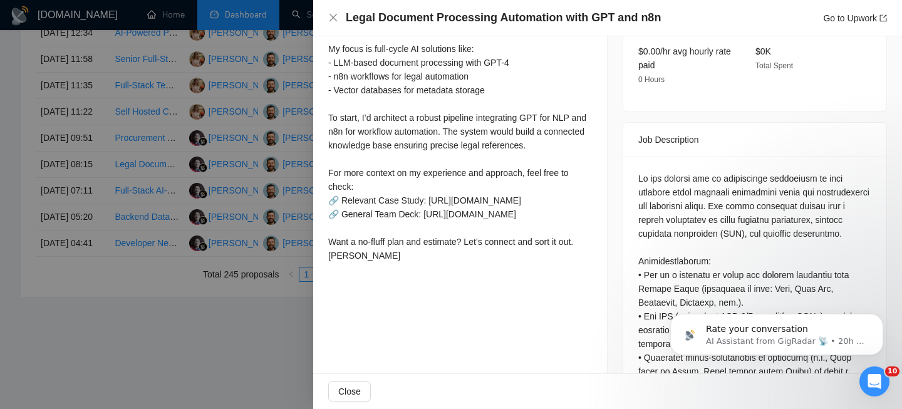
click at [328, 9] on div "Legal Document Processing Automation with GPT and n8n Go to Upwork" at bounding box center [607, 18] width 589 height 36
click at [329, 12] on div "Legal Document Processing Automation with GPT and n8n Go to Upwork" at bounding box center [607, 18] width 559 height 16
click at [333, 14] on icon "close" at bounding box center [333, 18] width 10 height 10
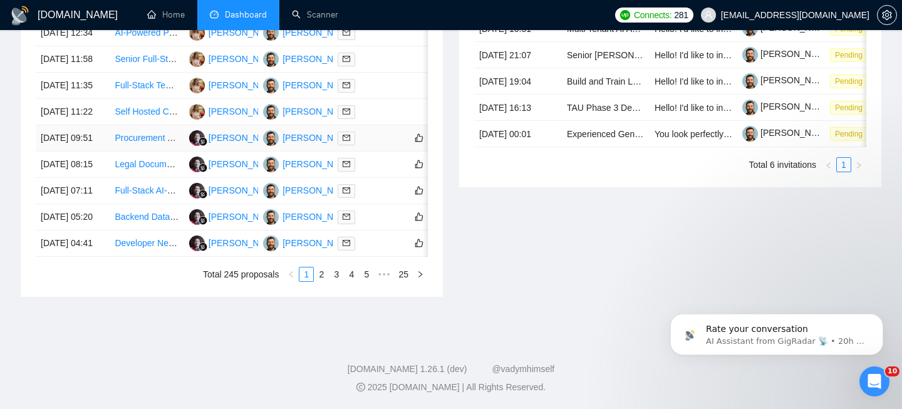
click at [96, 152] on td "[DATE] 09:51" at bounding box center [73, 138] width 74 height 26
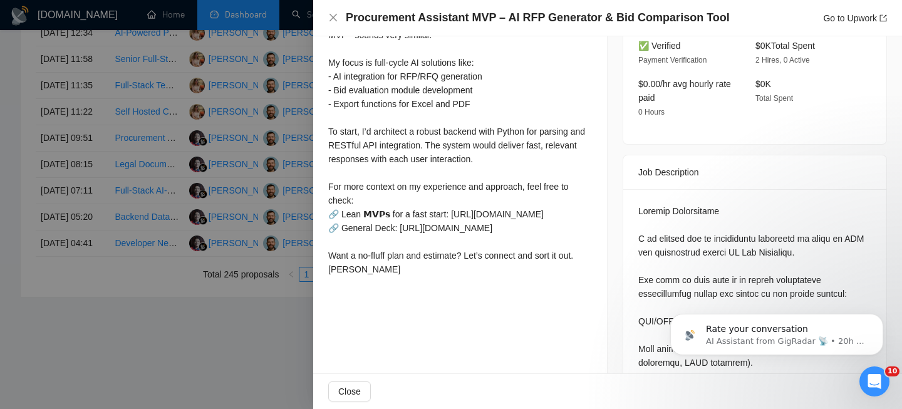
click at [457, 17] on h4 "Procurement Assistant MVP – AI RFP Generator & Bid Comparison Tool" at bounding box center [538, 18] width 384 height 16
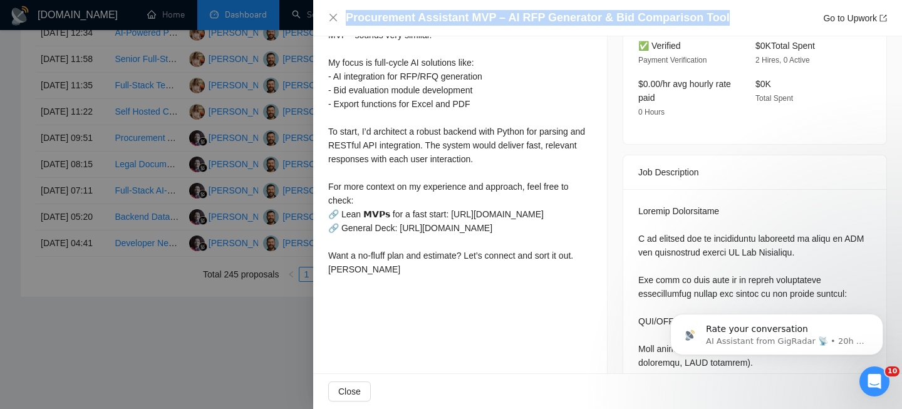
click at [457, 17] on h4 "Procurement Assistant MVP – AI RFP Generator & Bid Comparison Tool" at bounding box center [538, 18] width 384 height 16
click at [331, 16] on icon "close" at bounding box center [333, 18] width 8 height 8
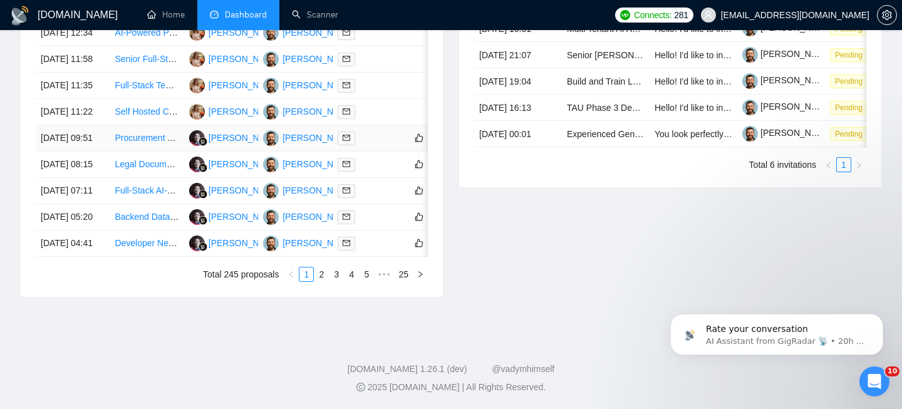
click at [93, 152] on td "[DATE] 09:51" at bounding box center [73, 138] width 74 height 26
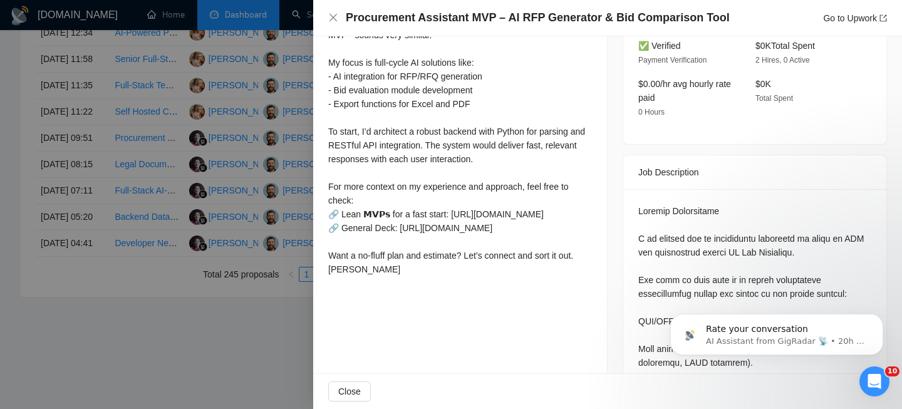
scroll to position [350, 0]
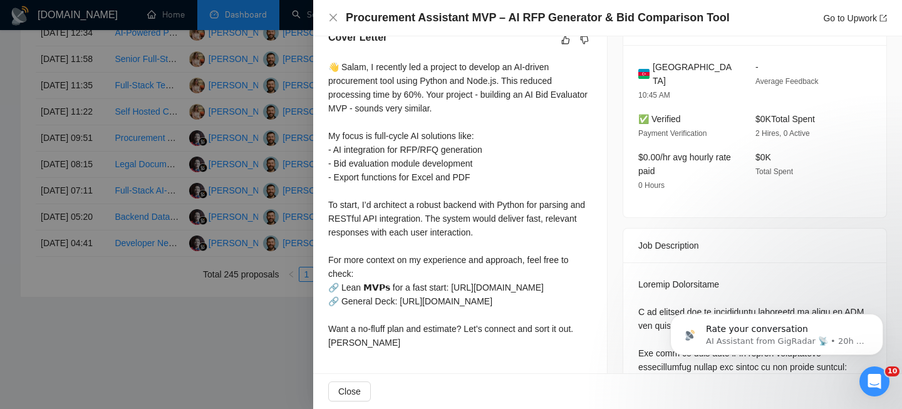
click at [668, 73] on div "Azerbaijan 10:45 AM" at bounding box center [686, 81] width 107 height 42
click at [668, 70] on span "[GEOGRAPHIC_DATA]" at bounding box center [694, 74] width 83 height 28
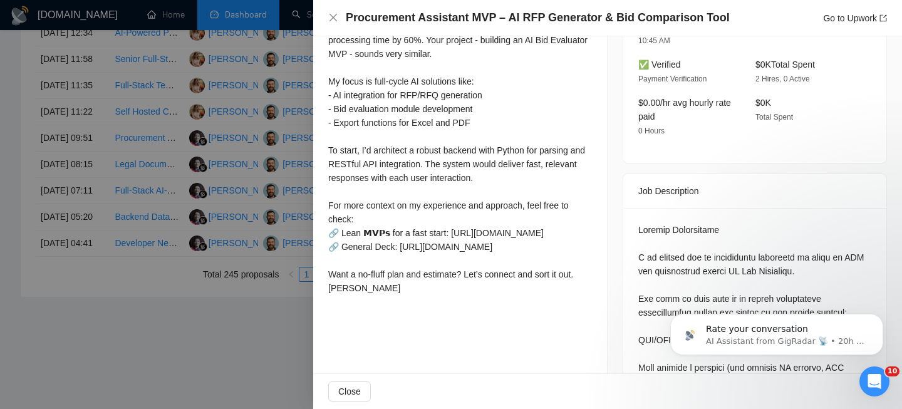
scroll to position [309, 0]
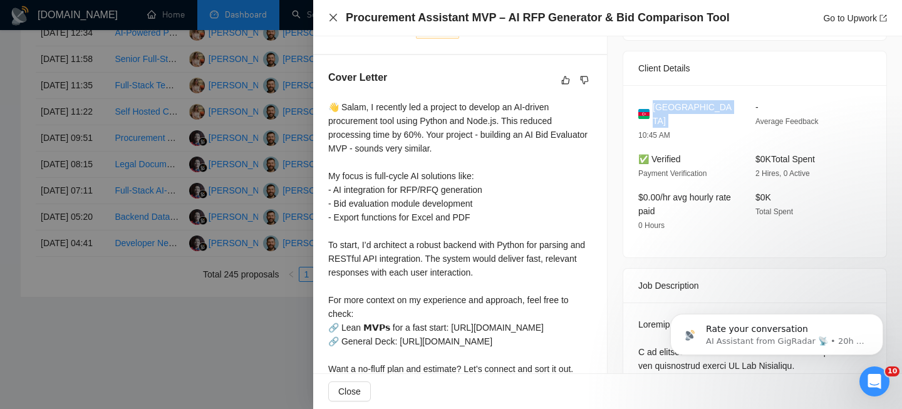
click at [330, 18] on icon "close" at bounding box center [333, 18] width 10 height 10
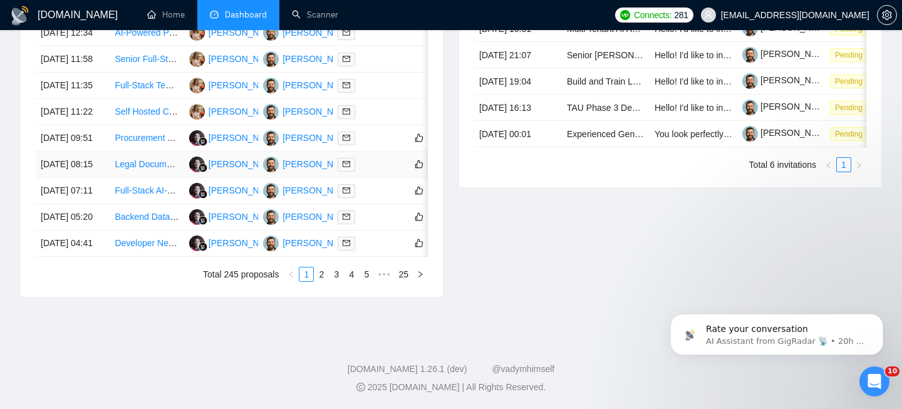
scroll to position [580, 0]
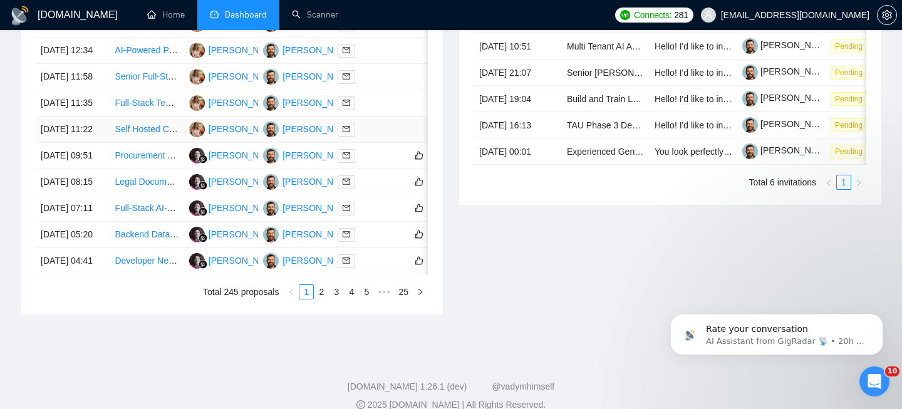
click at [88, 143] on td "[DATE] 11:22" at bounding box center [73, 130] width 74 height 26
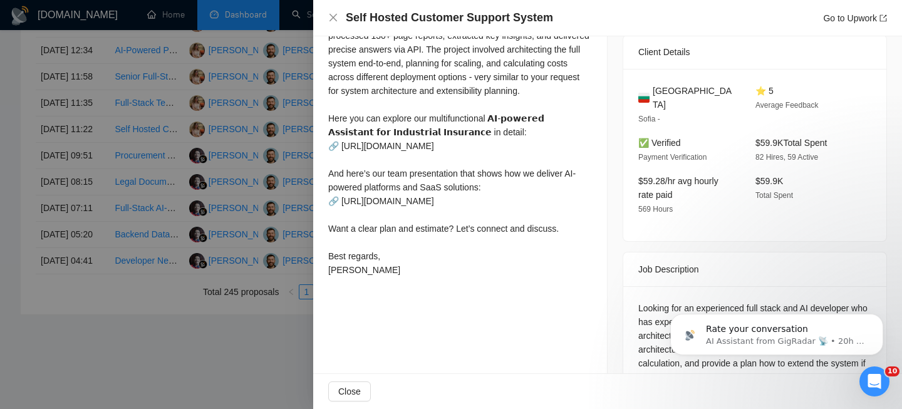
click at [407, 22] on h4 "Self Hosted Customer Support System" at bounding box center [449, 18] width 207 height 16
click at [333, 18] on icon "close" at bounding box center [333, 18] width 10 height 10
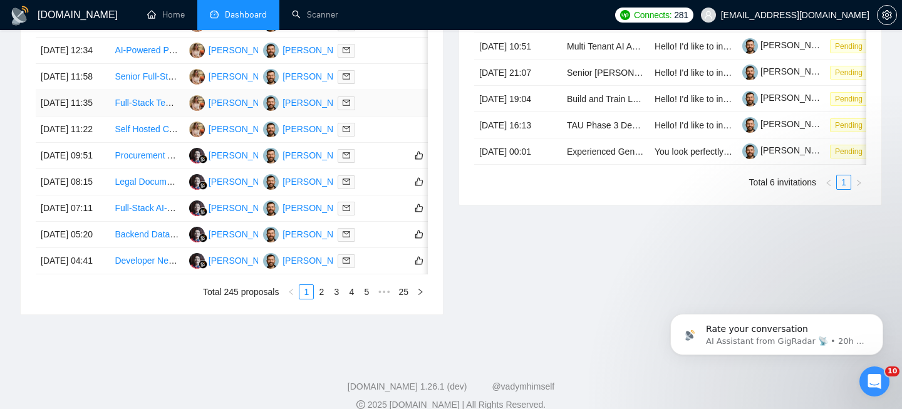
click at [102, 117] on td "[DATE] 11:35" at bounding box center [73, 103] width 74 height 26
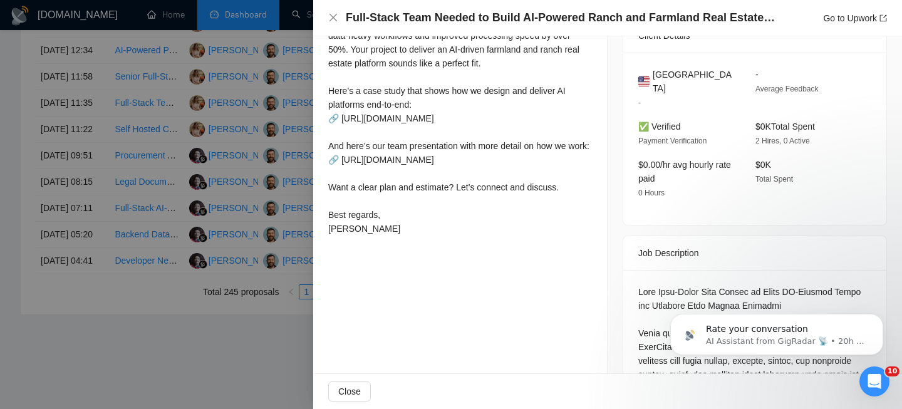
click at [420, 24] on h4 "Full‑Stack Team Needed to Build AI‑Powered Ranch and Farmland Real Estate Platf…" at bounding box center [562, 18] width 432 height 16
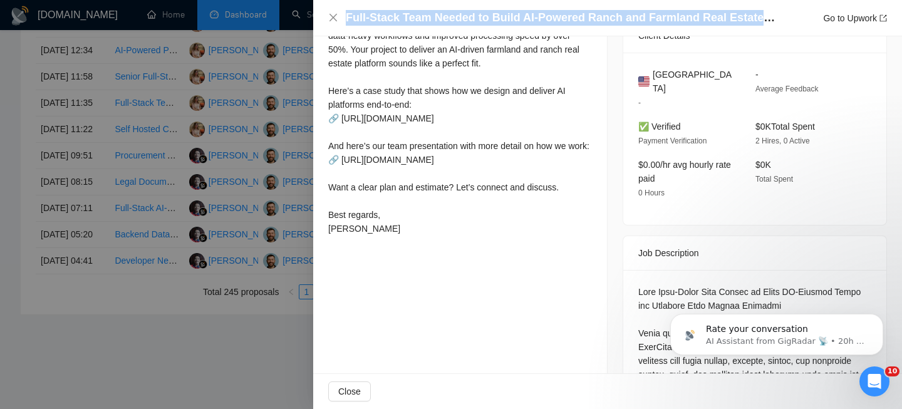
click at [420, 24] on h4 "Full‑Stack Team Needed to Build AI‑Powered Ranch and Farmland Real Estate Platf…" at bounding box center [562, 18] width 432 height 16
click at [330, 17] on icon "close" at bounding box center [333, 18] width 10 height 10
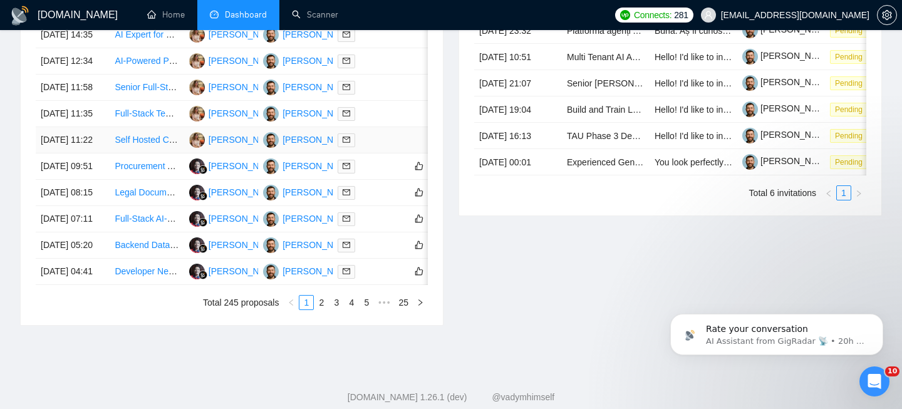
scroll to position [565, 0]
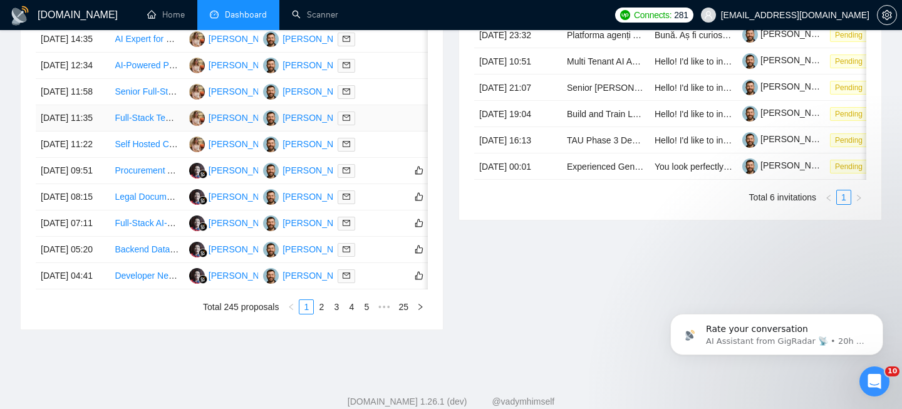
click at [99, 132] on td "[DATE] 11:35" at bounding box center [73, 118] width 74 height 26
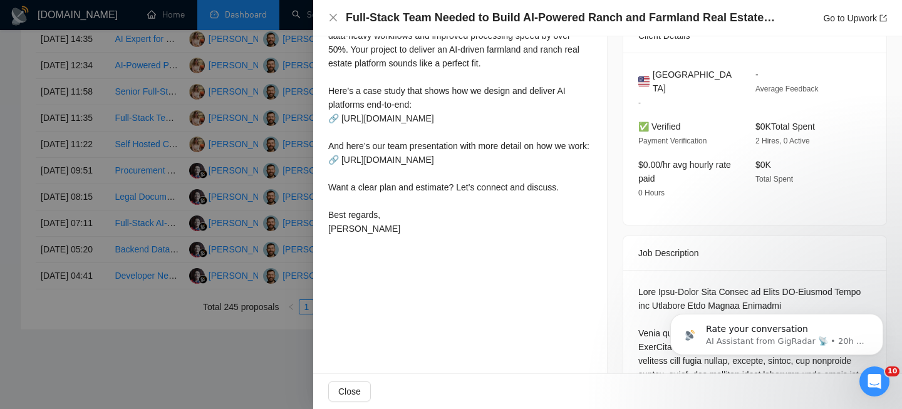
click at [678, 98] on div "[GEOGRAPHIC_DATA] -" at bounding box center [686, 89] width 107 height 42
click at [673, 90] on span "[GEOGRAPHIC_DATA]" at bounding box center [694, 82] width 83 height 28
click at [329, 20] on icon "close" at bounding box center [333, 18] width 10 height 10
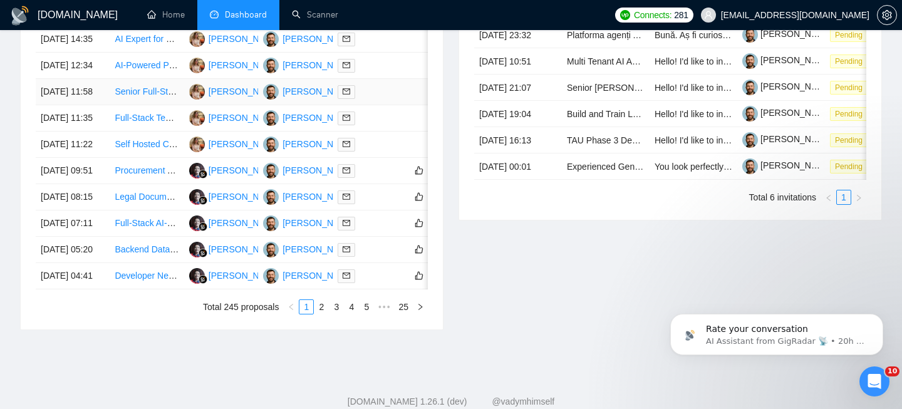
click at [108, 105] on td "[DATE] 11:58" at bounding box center [73, 92] width 74 height 26
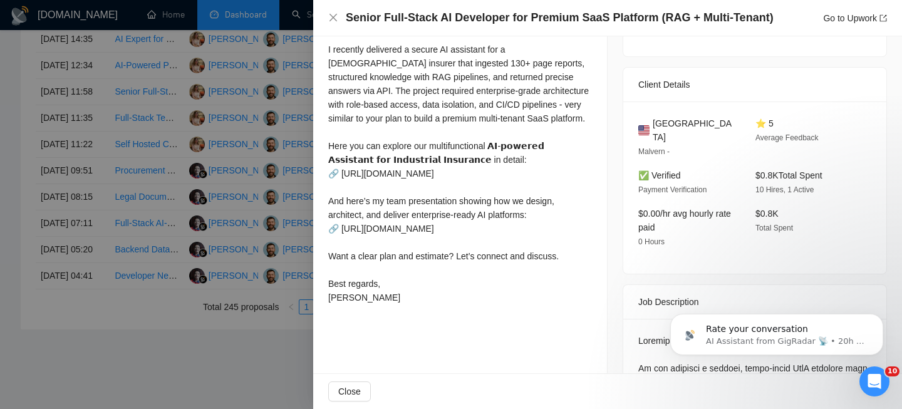
click at [421, 19] on h4 "Senior Full-Stack AI Developer for Premium SaaS Platform (RAG + Multi-Tenant)" at bounding box center [560, 18] width 428 height 16
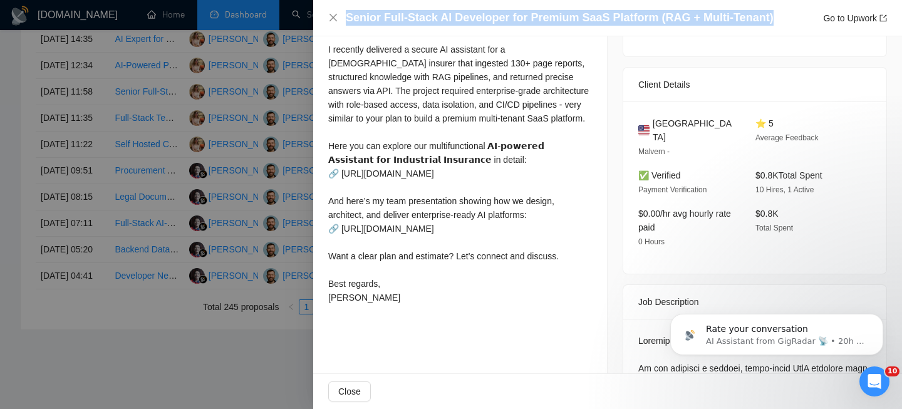
click at [421, 19] on h4 "Senior Full-Stack AI Developer for Premium SaaS Platform (RAG + Multi-Tenant)" at bounding box center [560, 18] width 428 height 16
click at [332, 21] on icon "close" at bounding box center [333, 18] width 10 height 10
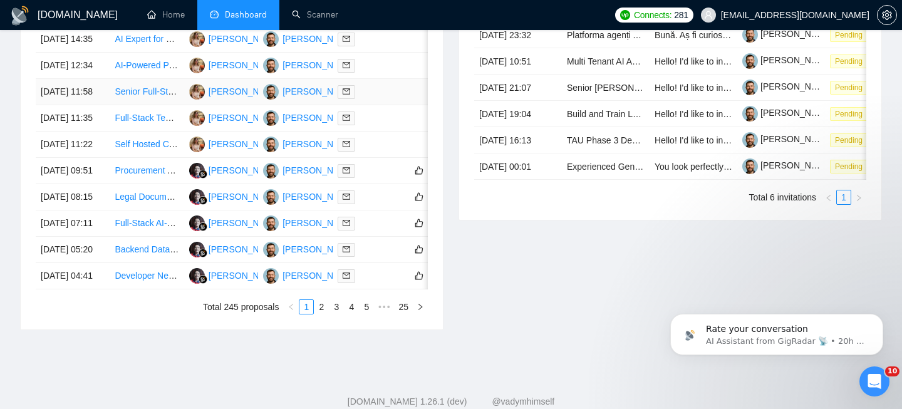
click at [100, 105] on td "[DATE] 11:58" at bounding box center [73, 92] width 74 height 26
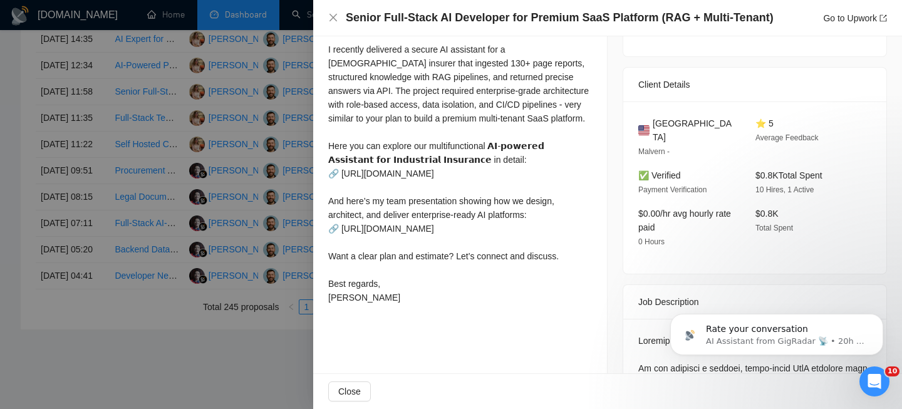
click at [680, 123] on span "[GEOGRAPHIC_DATA]" at bounding box center [694, 131] width 83 height 28
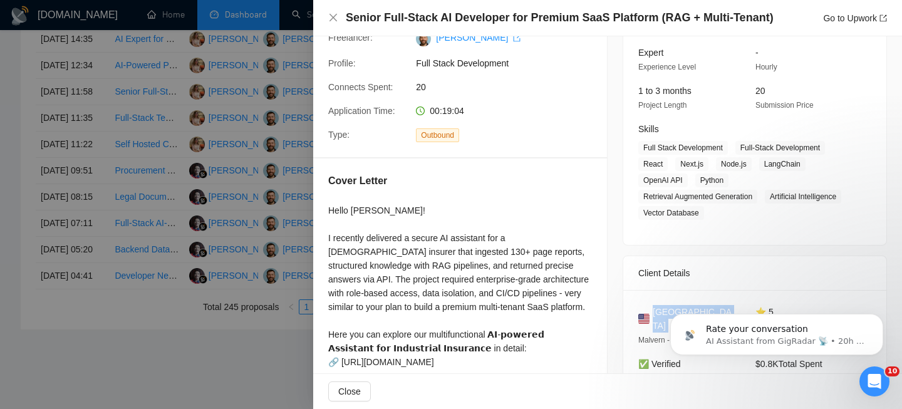
scroll to position [80, 0]
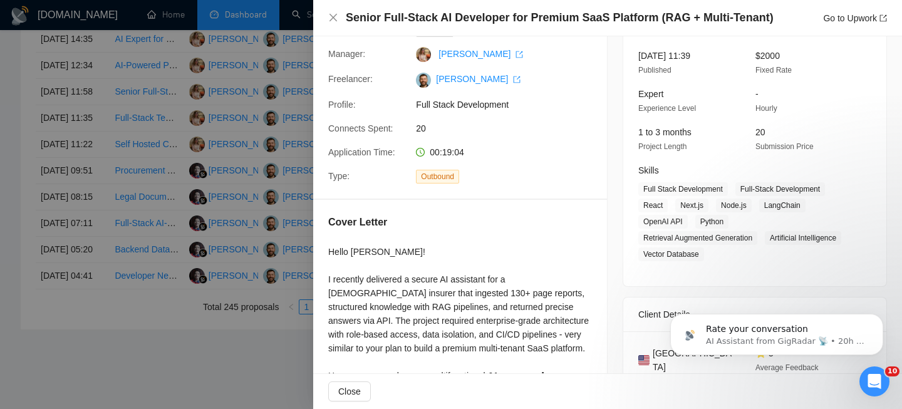
click at [324, 9] on div "Senior Full-Stack AI Developer for Premium SaaS Platform (RAG + Multi-Tenant) G…" at bounding box center [607, 18] width 589 height 36
click at [326, 9] on div "Senior Full-Stack AI Developer for Premium SaaS Platform (RAG + Multi-Tenant) G…" at bounding box center [607, 18] width 589 height 36
click at [326, 10] on div "Senior Full-Stack AI Developer for Premium SaaS Platform (RAG + Multi-Tenant) G…" at bounding box center [607, 18] width 589 height 36
click at [336, 20] on icon "close" at bounding box center [333, 18] width 10 height 10
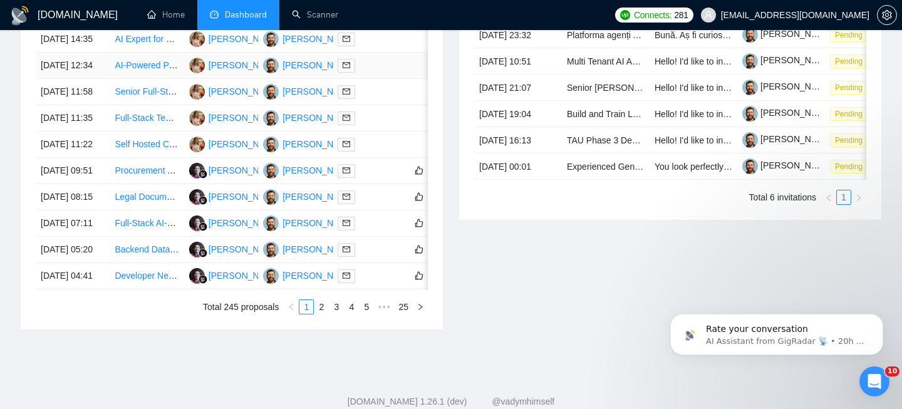
click at [105, 79] on td "[DATE] 12:34" at bounding box center [73, 66] width 74 height 26
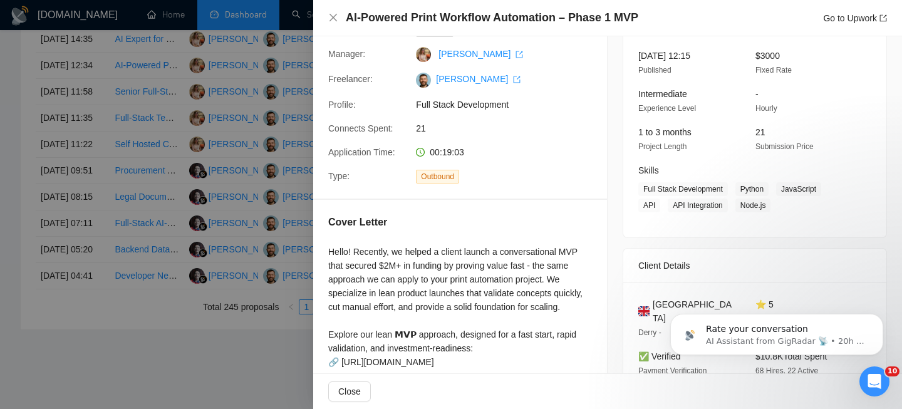
click at [432, 26] on div "AI-Powered Print Workflow Automation – Phase 1 MVP Go to Upwork" at bounding box center [607, 18] width 589 height 36
click at [425, 17] on h4 "AI-Powered Print Workflow Automation – Phase 1 MVP" at bounding box center [492, 18] width 293 height 16
click at [331, 17] on icon "close" at bounding box center [333, 18] width 10 height 10
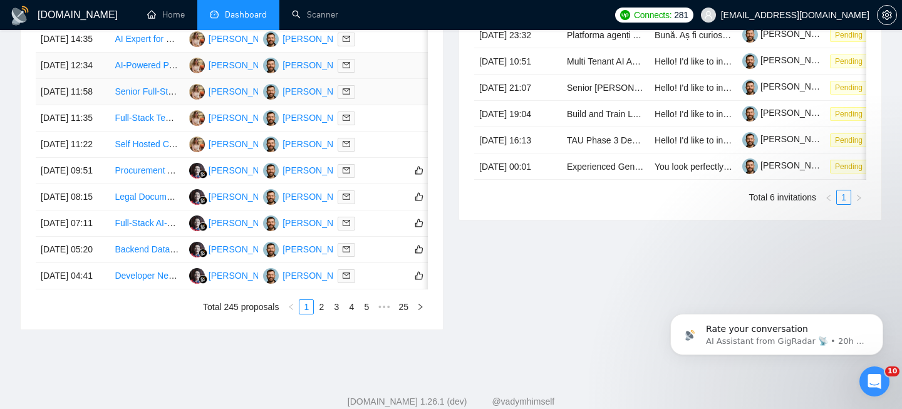
click at [95, 79] on td "[DATE] 12:34" at bounding box center [73, 66] width 74 height 26
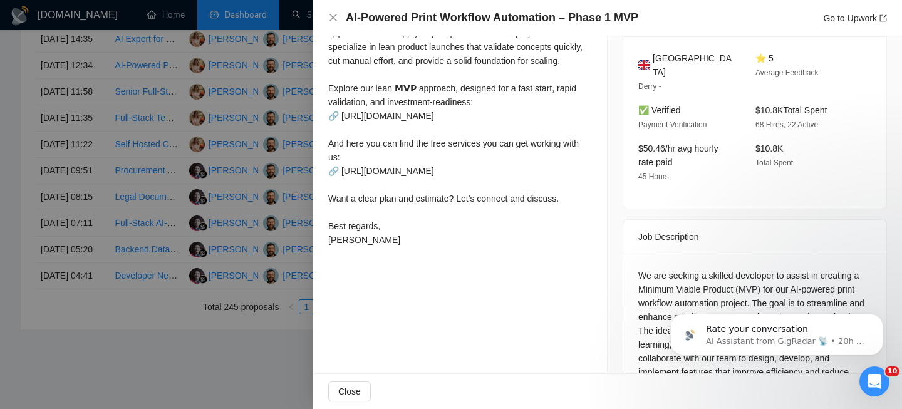
scroll to position [330, 0]
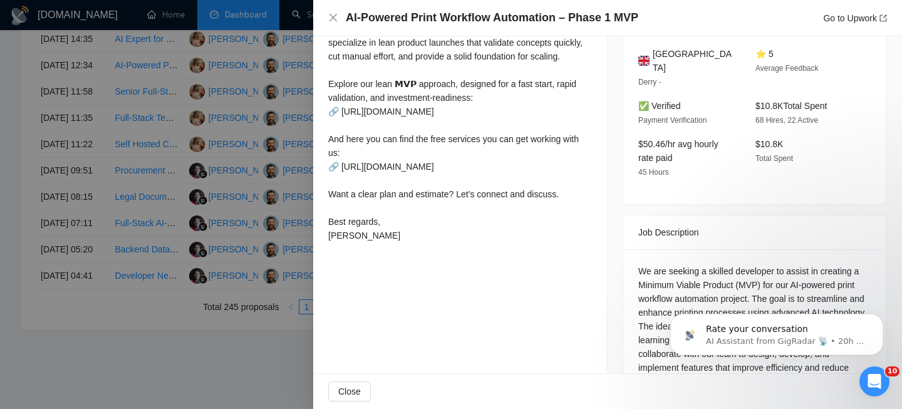
click at [686, 53] on span "[GEOGRAPHIC_DATA]" at bounding box center [694, 61] width 83 height 28
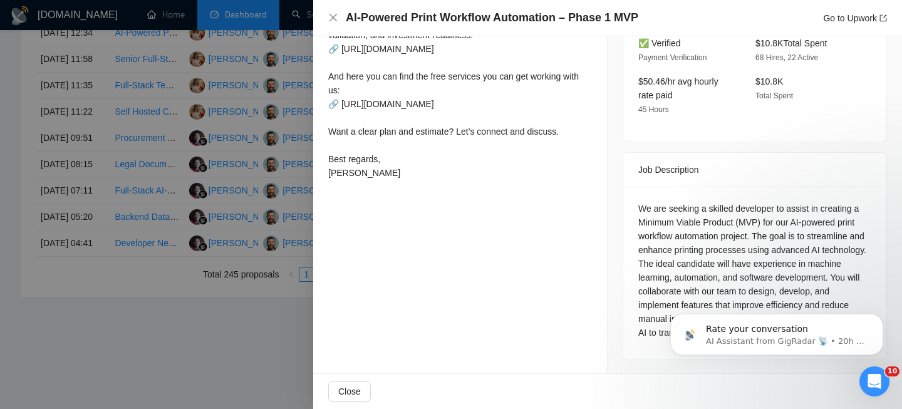
scroll to position [616, 0]
click at [326, 18] on div "AI-Powered Print Workflow Automation – Phase 1 MVP Go to Upwork" at bounding box center [607, 18] width 589 height 36
click at [333, 18] on icon "close" at bounding box center [333, 18] width 10 height 10
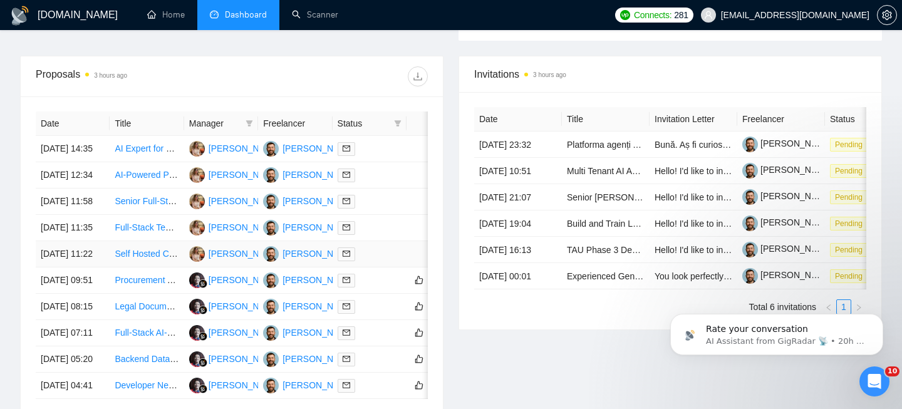
scroll to position [440, 0]
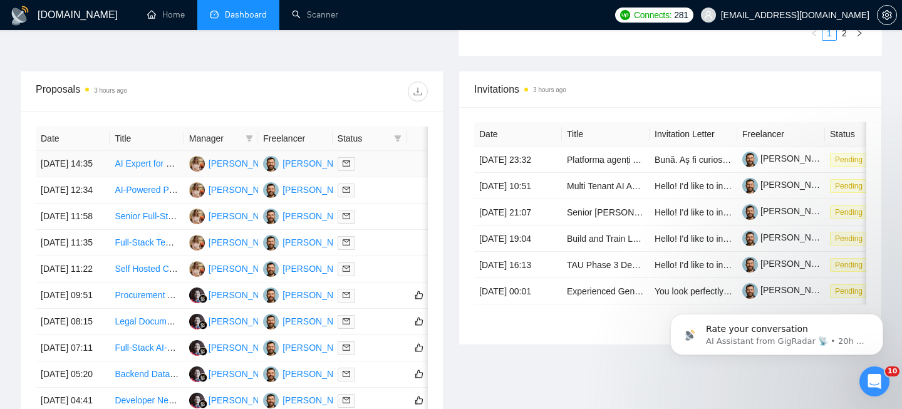
click at [99, 177] on td "[DATE] 14:35" at bounding box center [73, 164] width 74 height 26
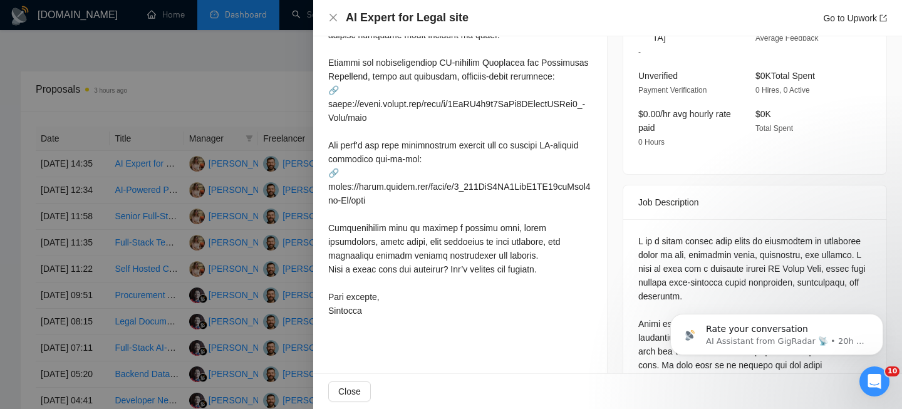
click at [440, 19] on h4 "AI Expert for Legal site" at bounding box center [407, 18] width 123 height 16
click at [333, 18] on icon "close" at bounding box center [333, 18] width 8 height 8
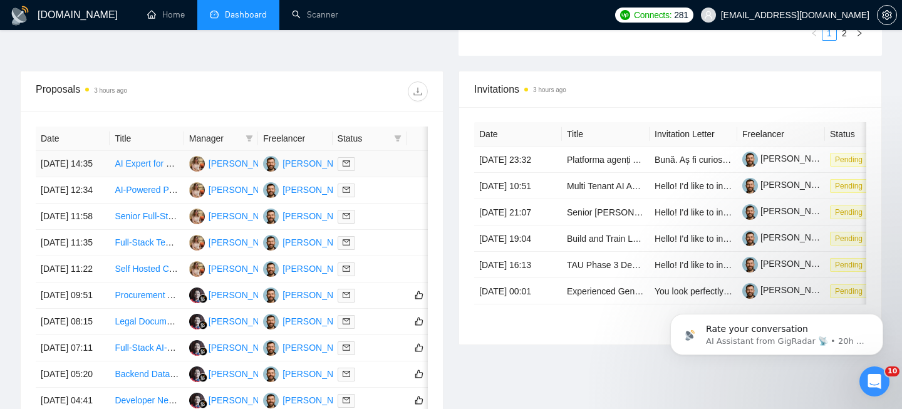
click at [100, 177] on td "[DATE] 14:35" at bounding box center [73, 164] width 74 height 26
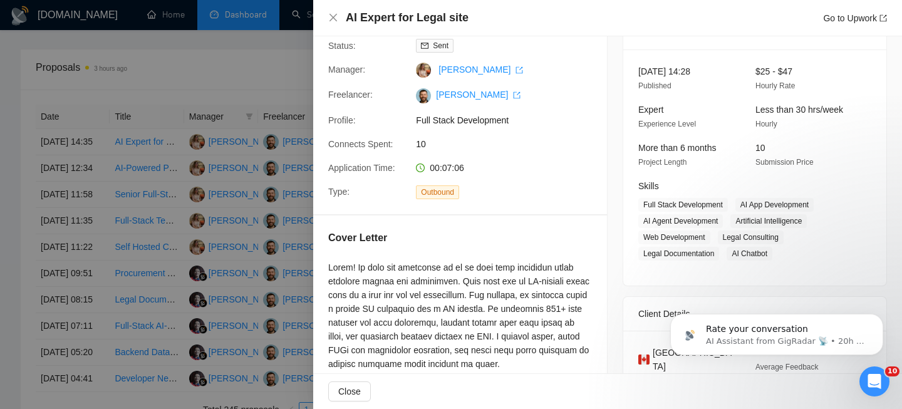
scroll to position [477, 0]
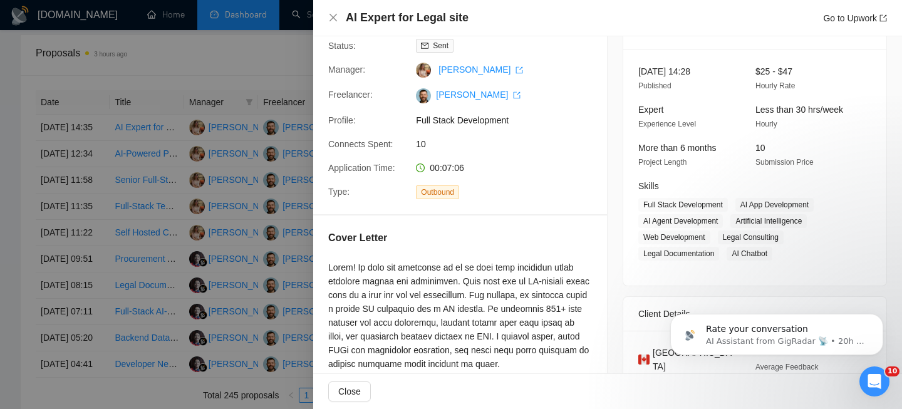
click at [661, 352] on body "Rate your conversation AI Assistant from GigRadar 📡 • 20h ago" at bounding box center [776, 332] width 241 height 78
click at [651, 352] on html "Rate your conversation AI Assistant from GigRadar 📡 • 20h ago" at bounding box center [776, 332] width 251 height 88
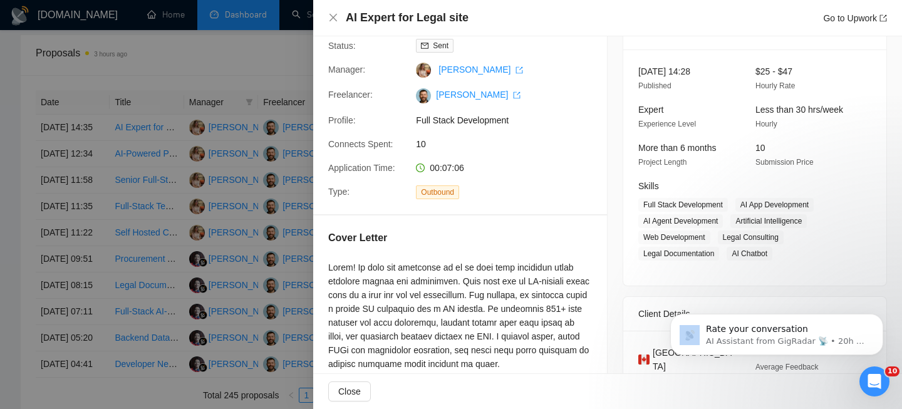
click at [651, 352] on html "Rate your conversation AI Assistant from GigRadar 📡 • 20h ago" at bounding box center [776, 332] width 251 height 88
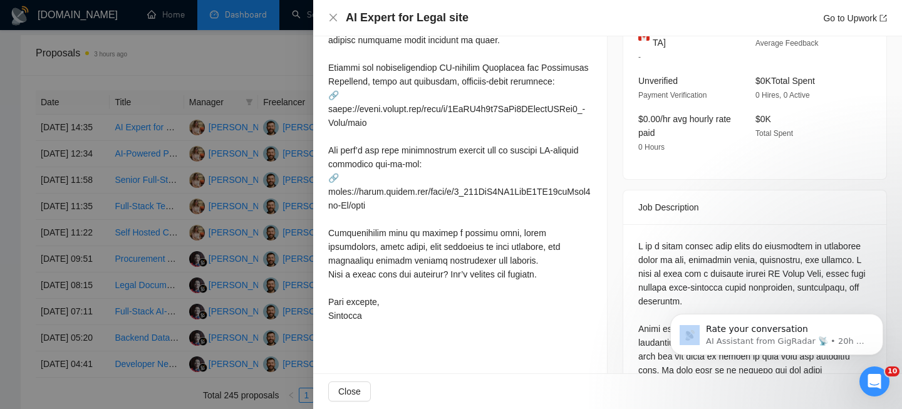
scroll to position [301, 0]
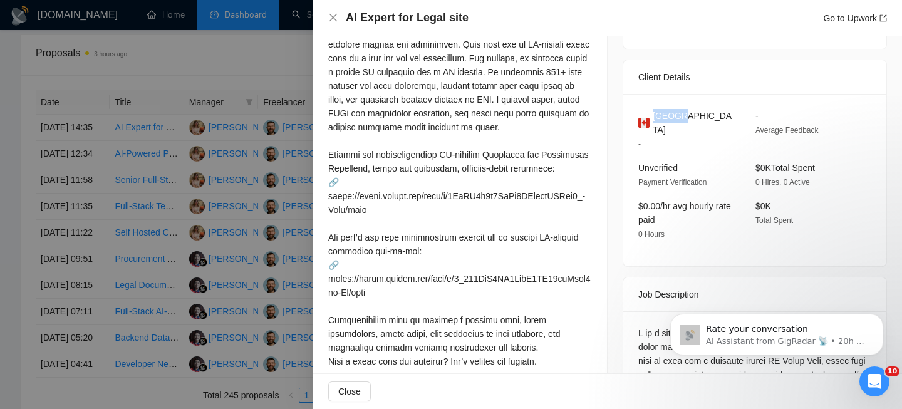
drag, startPoint x: 656, startPoint y: 114, endPoint x: 696, endPoint y: 117, distance: 40.2
click at [696, 117] on div "[GEOGRAPHIC_DATA]" at bounding box center [686, 123] width 97 height 28
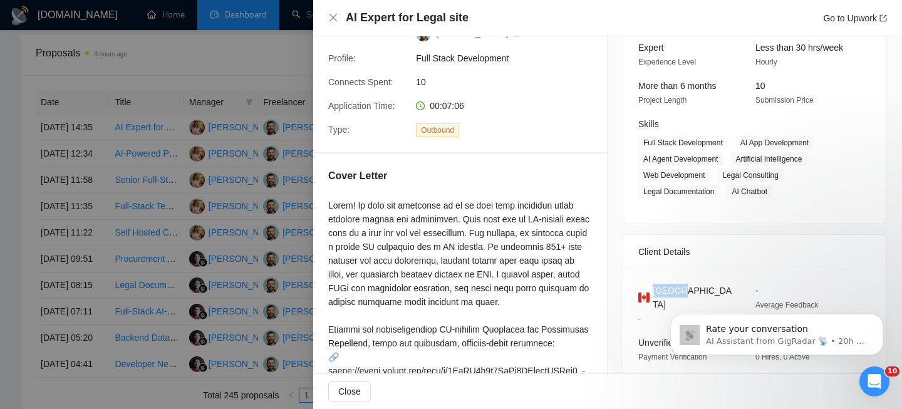
scroll to position [105, 0]
